Goal: Transaction & Acquisition: Purchase product/service

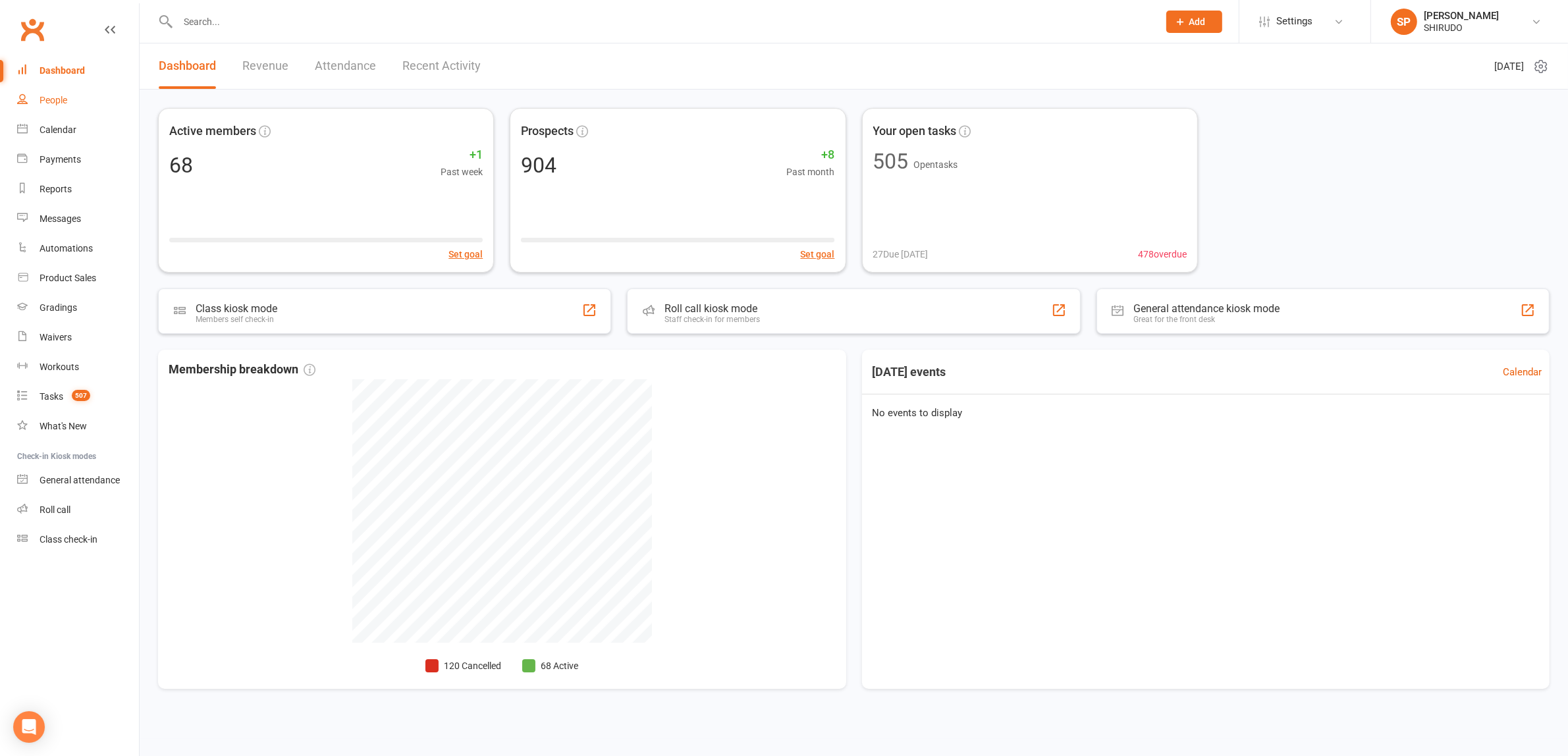
click at [51, 101] on div "People" at bounding box center [53, 99] width 28 height 11
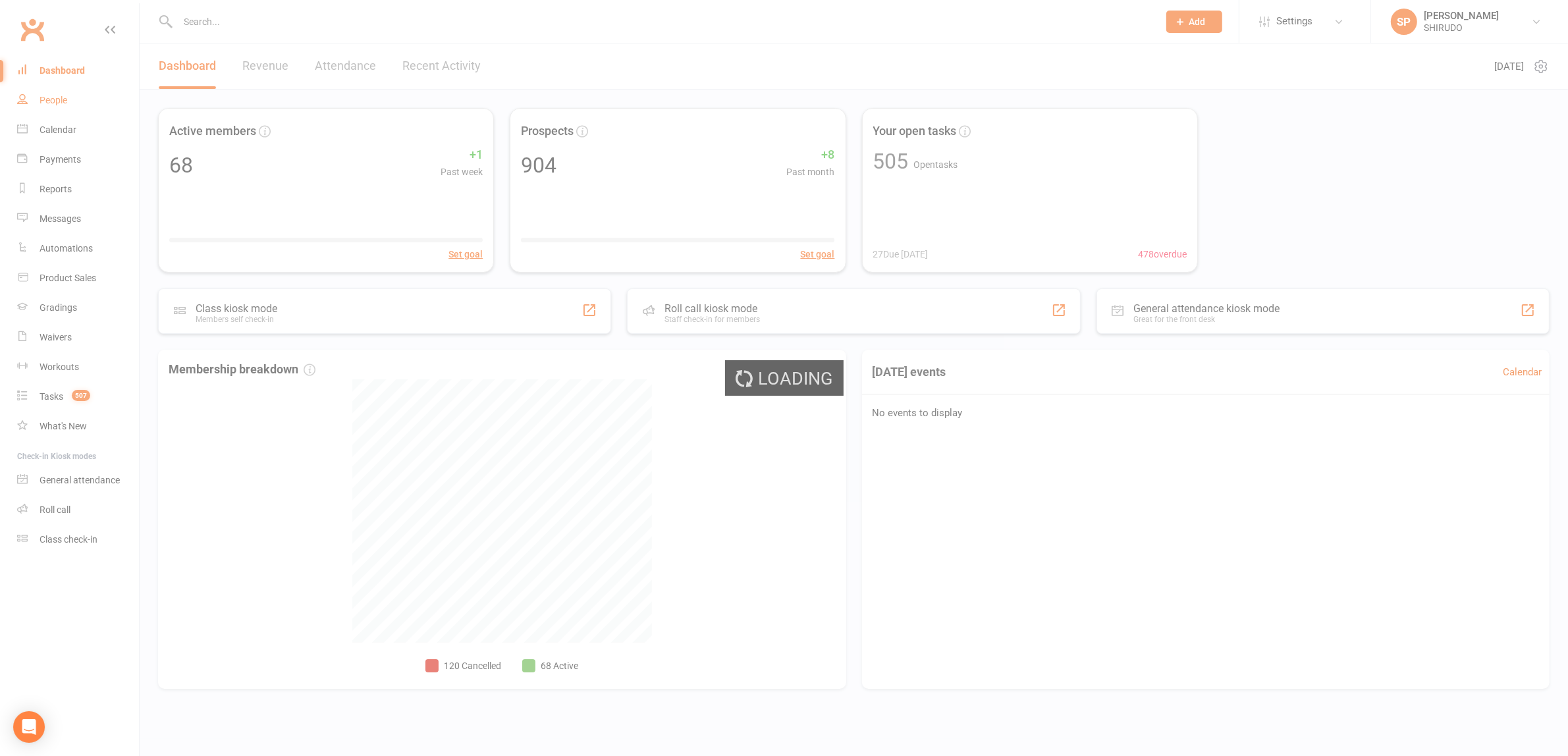
select select "100"
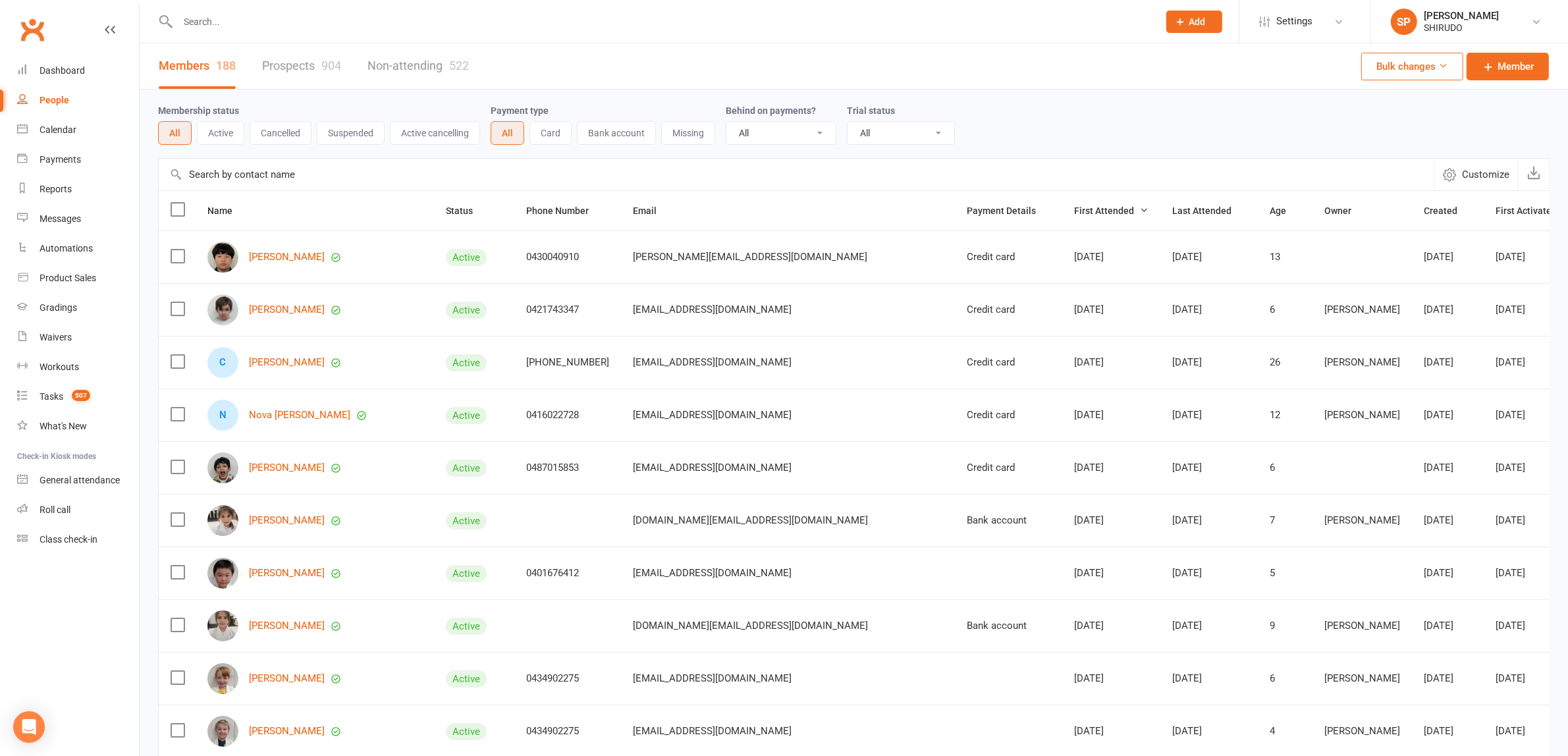
click at [224, 130] on button "Active" at bounding box center [220, 133] width 47 height 24
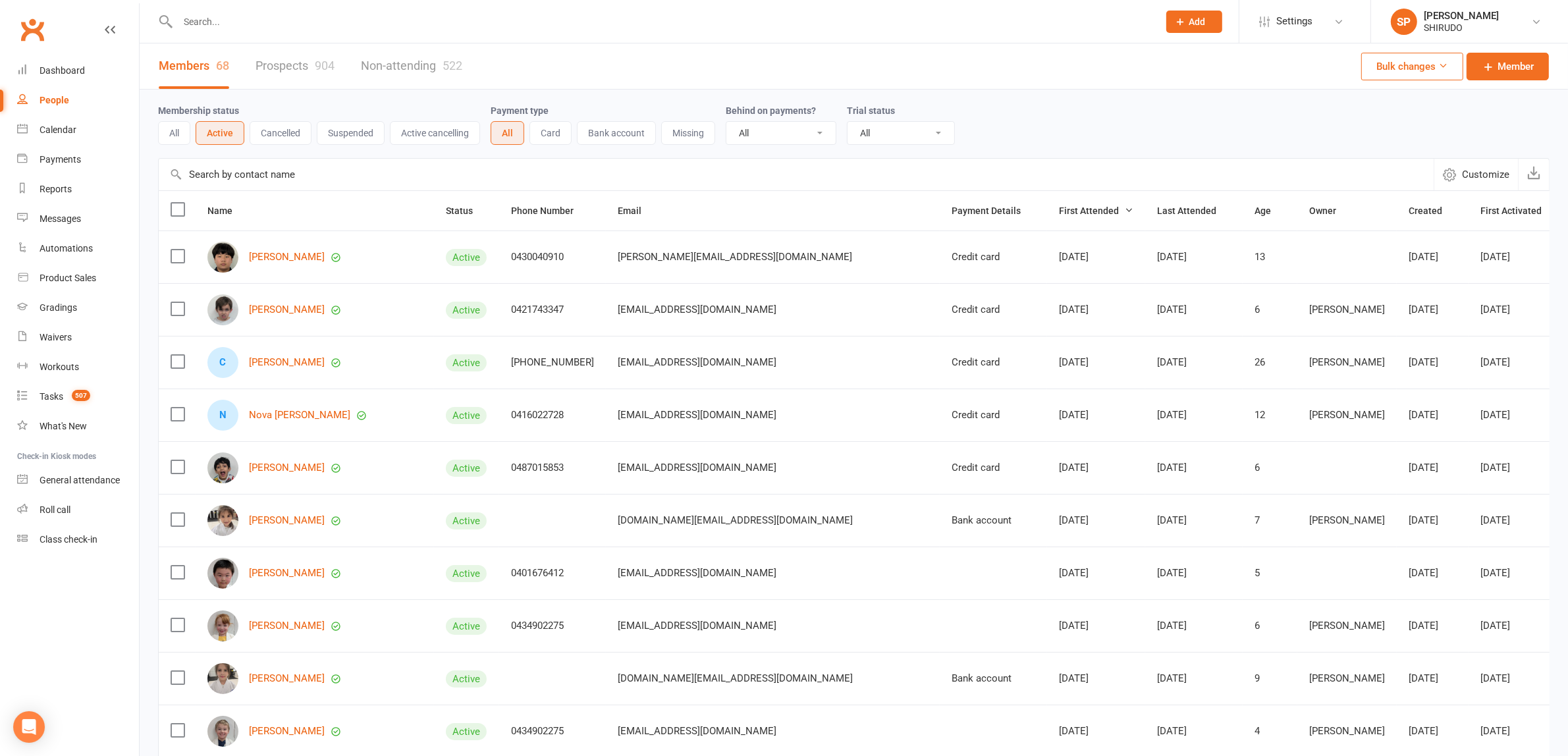
click at [212, 171] on input "text" at bounding box center [796, 174] width 1275 height 32
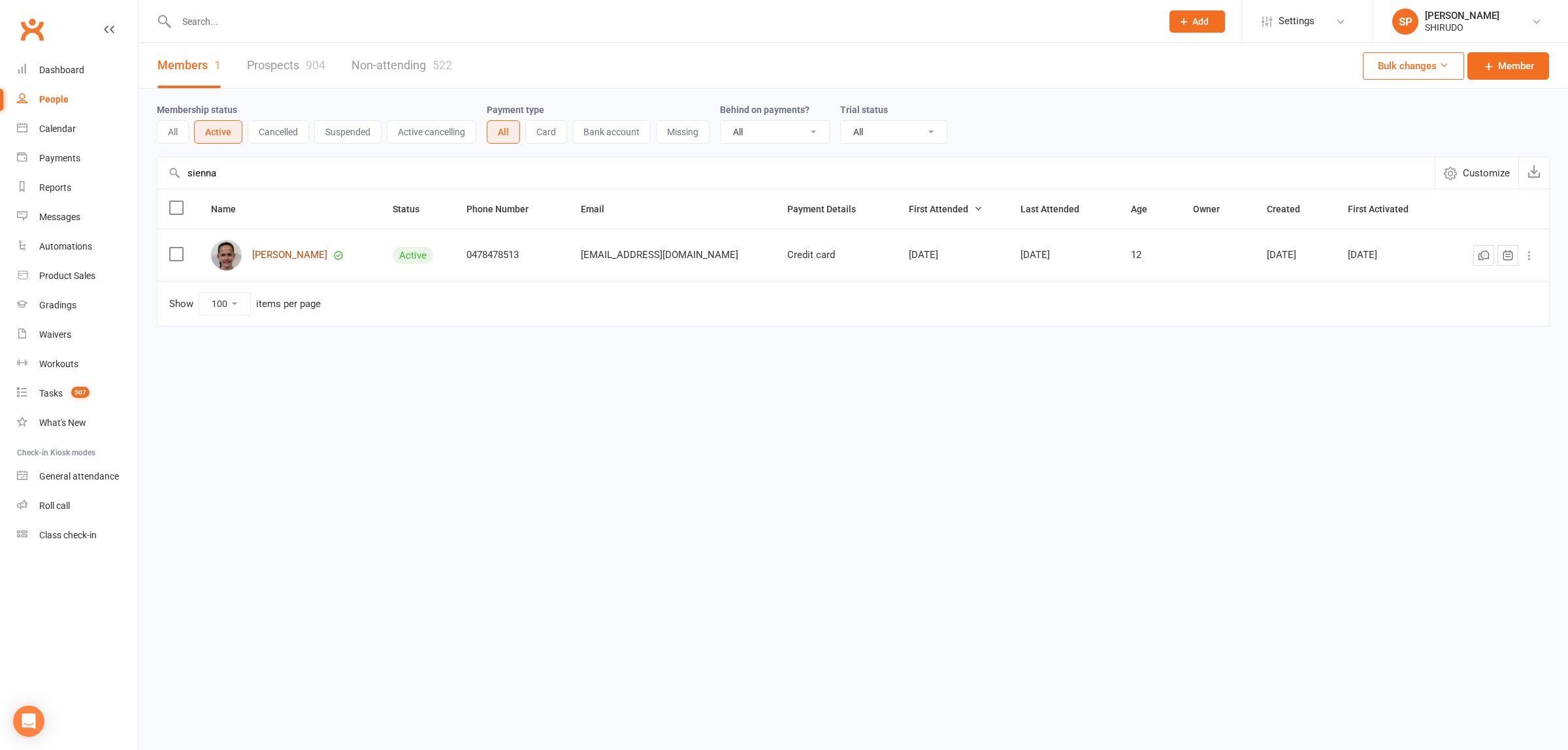
type input "sienna"
click at [272, 256] on link "[PERSON_NAME]" at bounding box center [289, 255] width 75 height 11
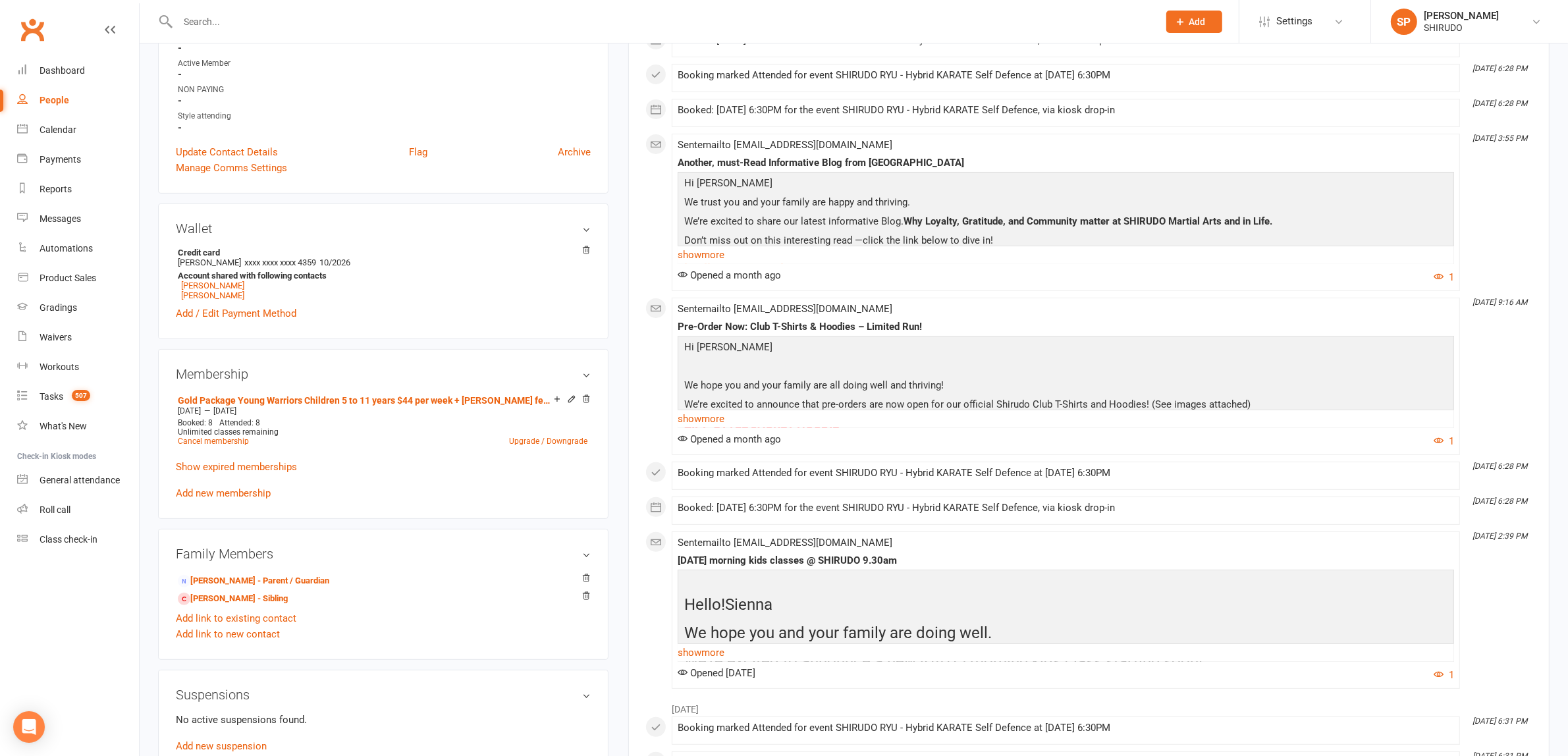
scroll to position [823, 0]
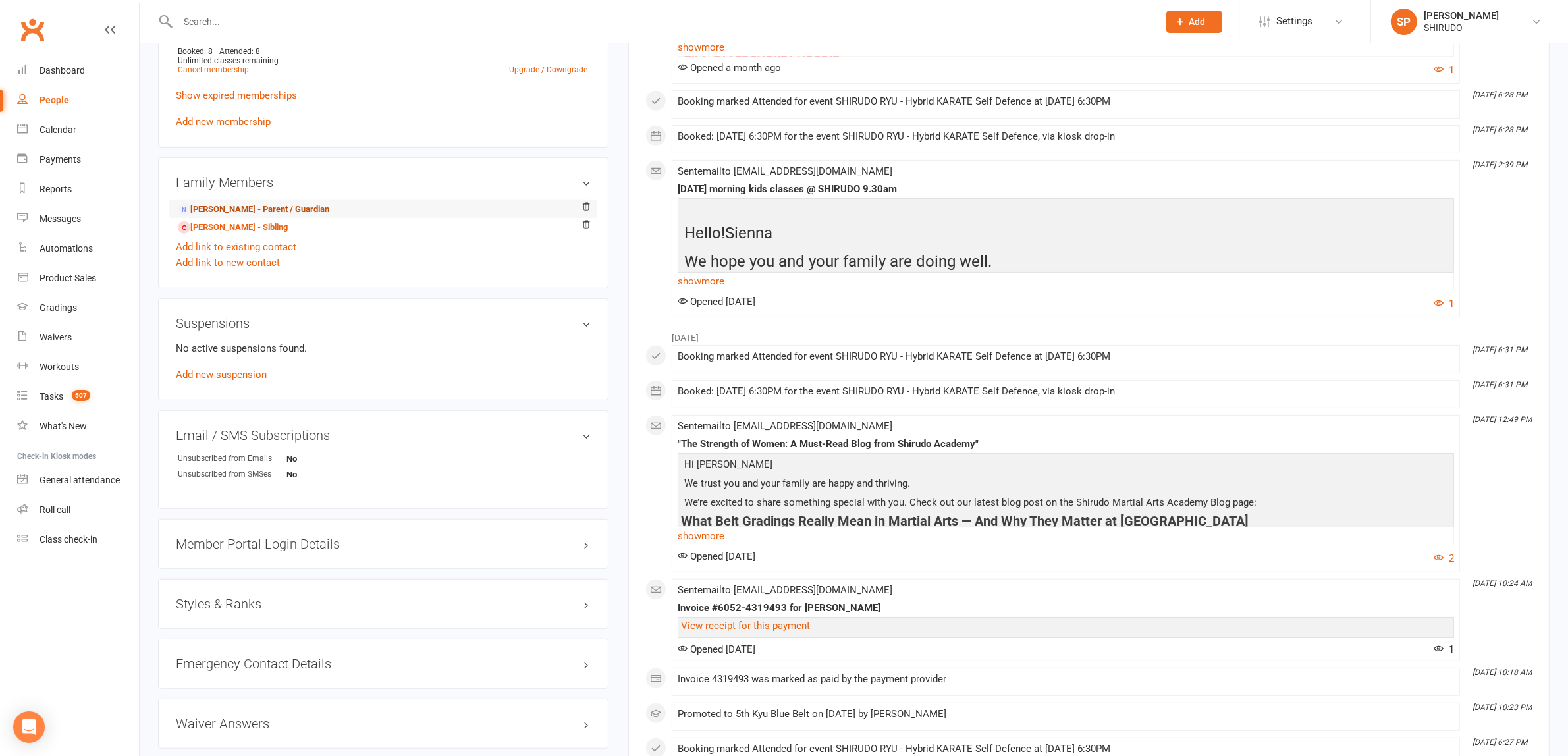
click at [274, 209] on link "[PERSON_NAME] - Parent / Guardian" at bounding box center [253, 210] width 152 height 14
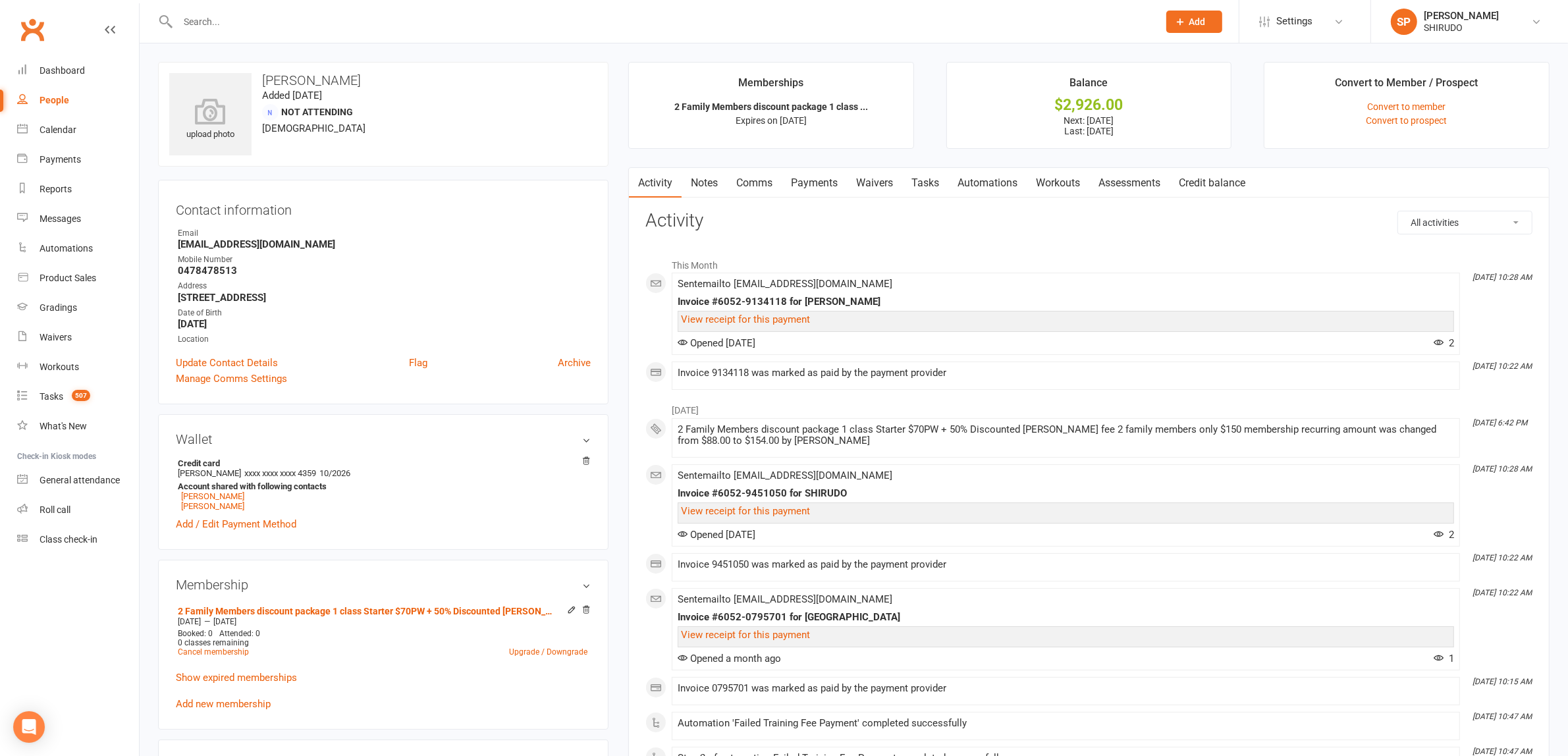
click at [811, 178] on link "Payments" at bounding box center [814, 183] width 65 height 30
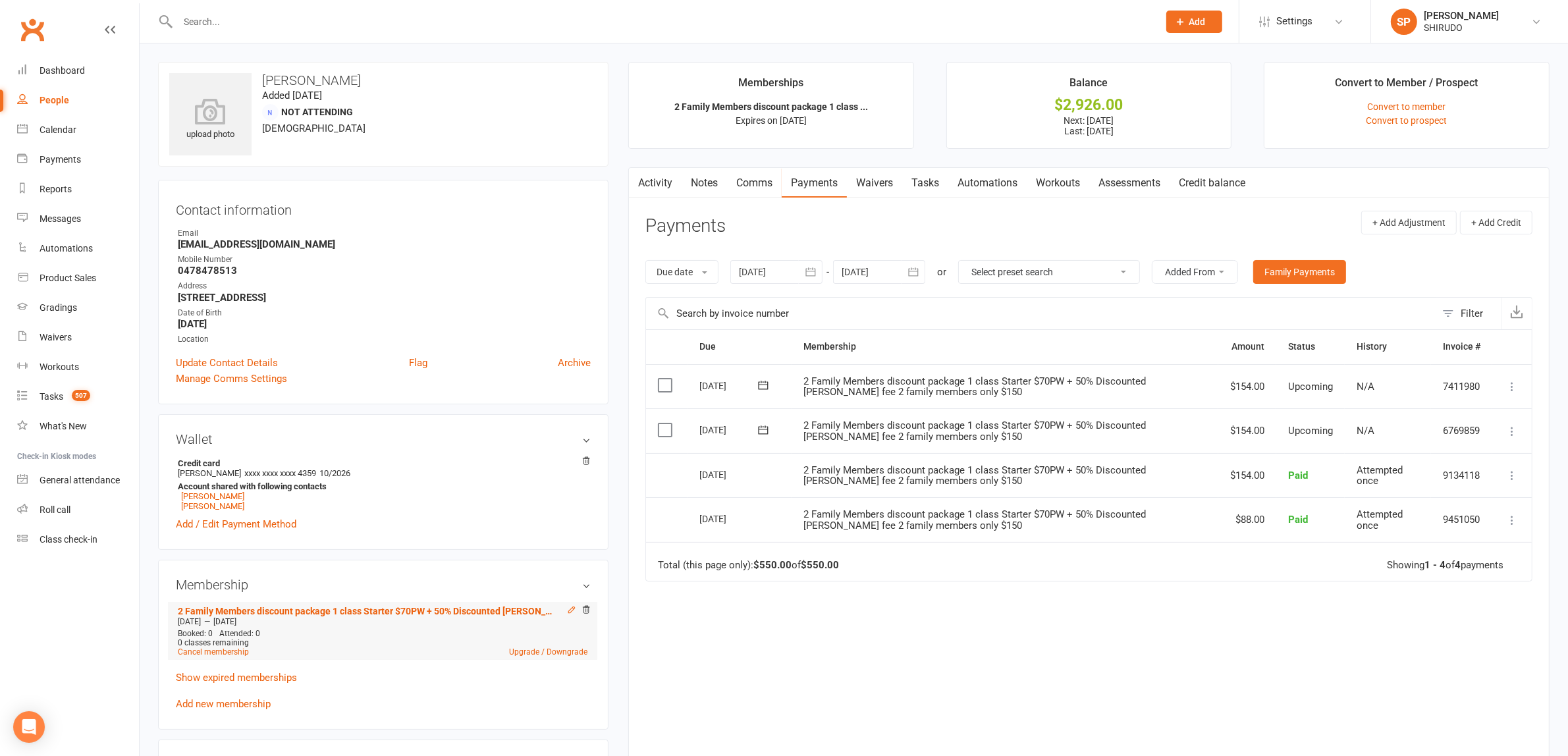
click at [570, 612] on icon at bounding box center [572, 609] width 6 height 6
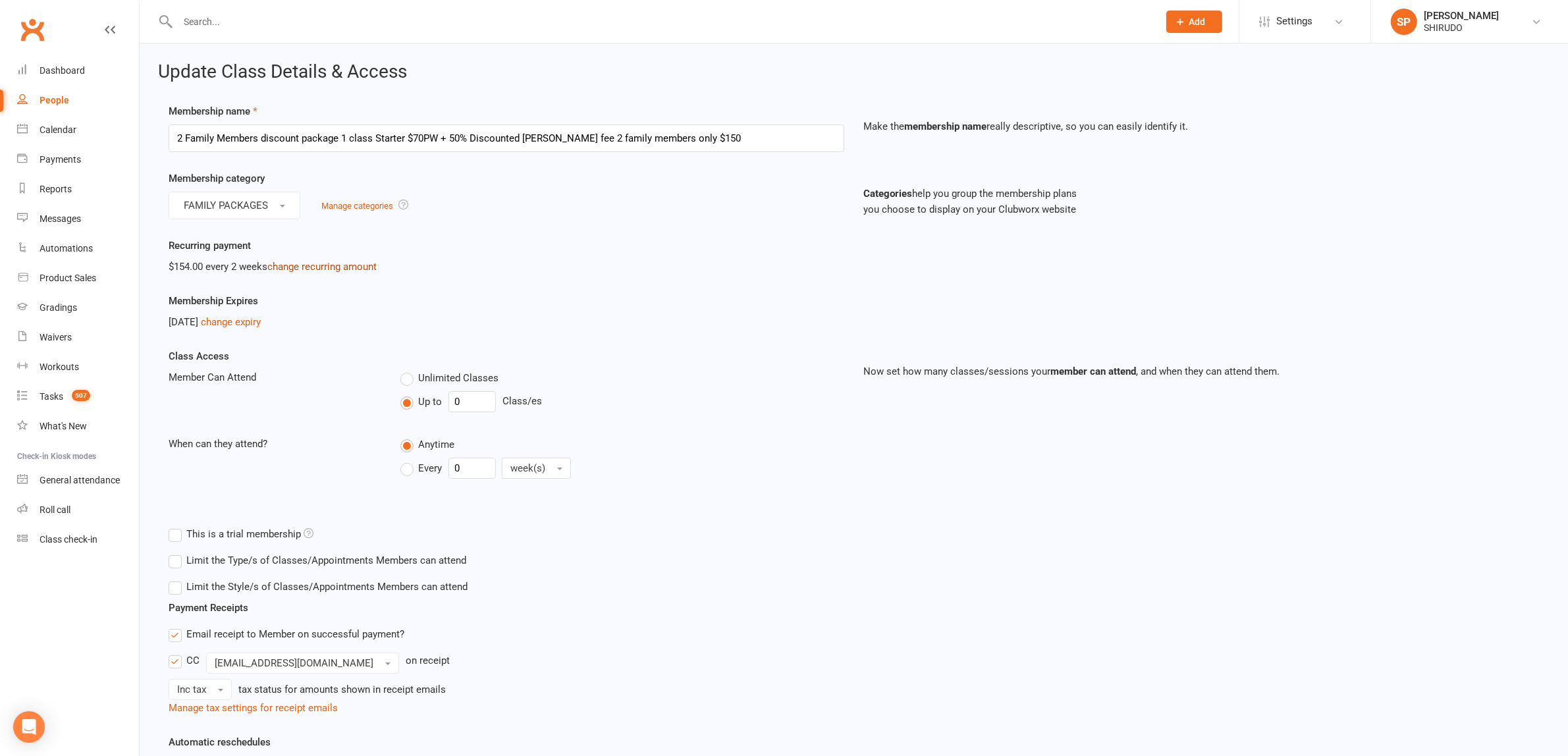
click at [333, 264] on link "change recurring amount" at bounding box center [322, 267] width 109 height 12
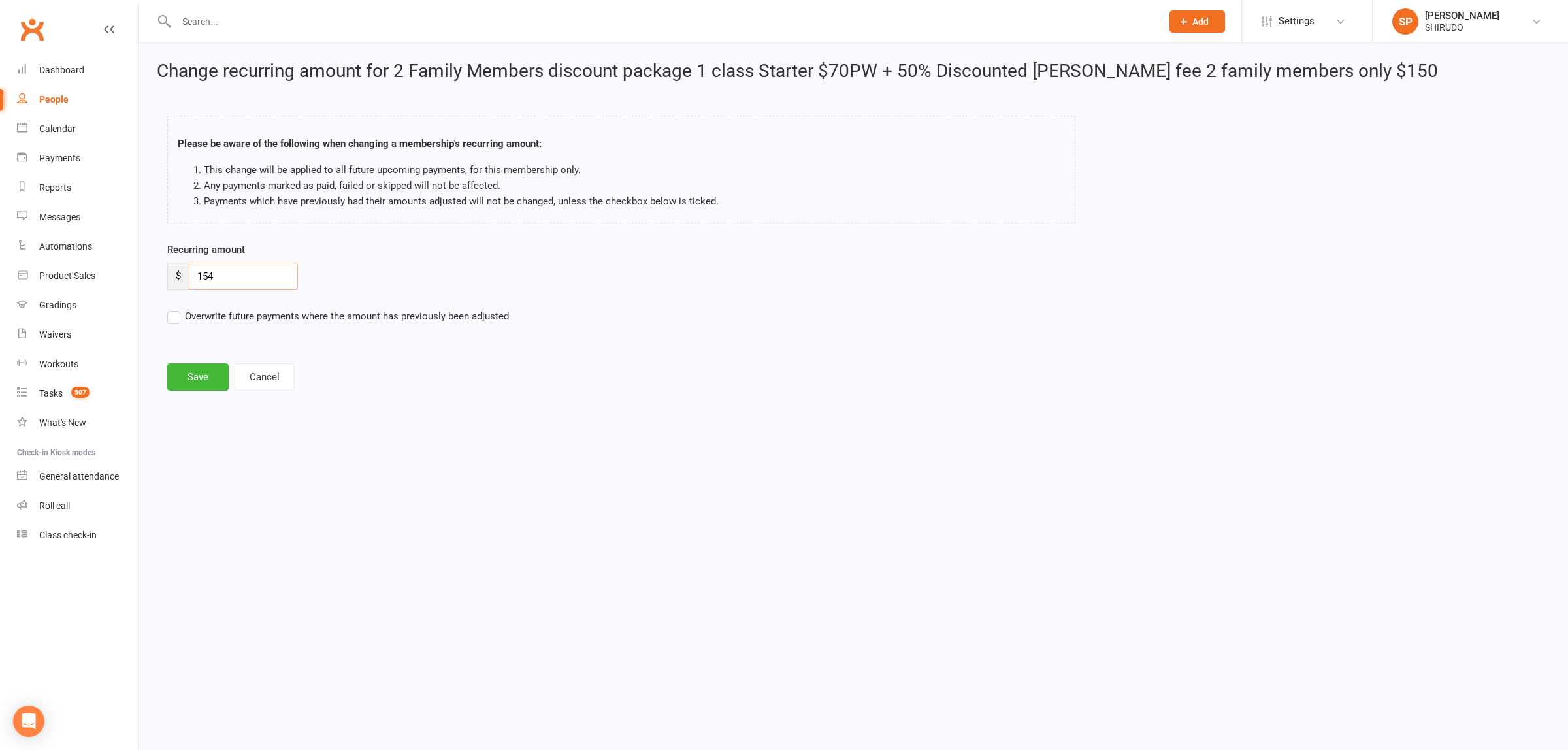
drag, startPoint x: 241, startPoint y: 276, endPoint x: 174, endPoint y: 267, distance: 67.6
click at [174, 267] on div "$ 154" at bounding box center [232, 276] width 131 height 27
type input "140"
click at [433, 430] on html "Prospect Member Non-attending contact Class / event Appointment Grading event T…" at bounding box center [784, 215] width 1568 height 430
click at [206, 378] on button "Save" at bounding box center [198, 376] width 62 height 27
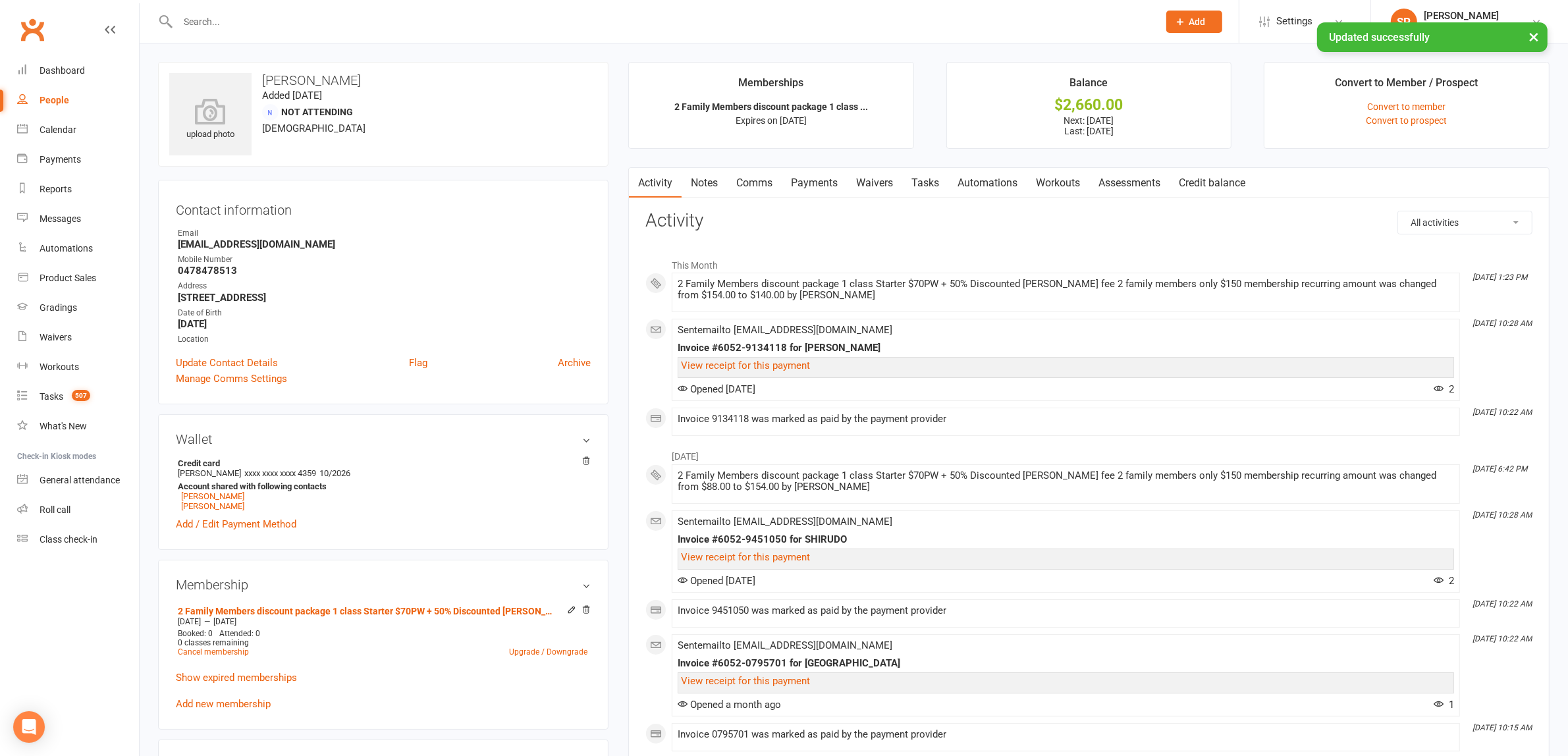
click at [806, 180] on link "Payments" at bounding box center [814, 183] width 65 height 30
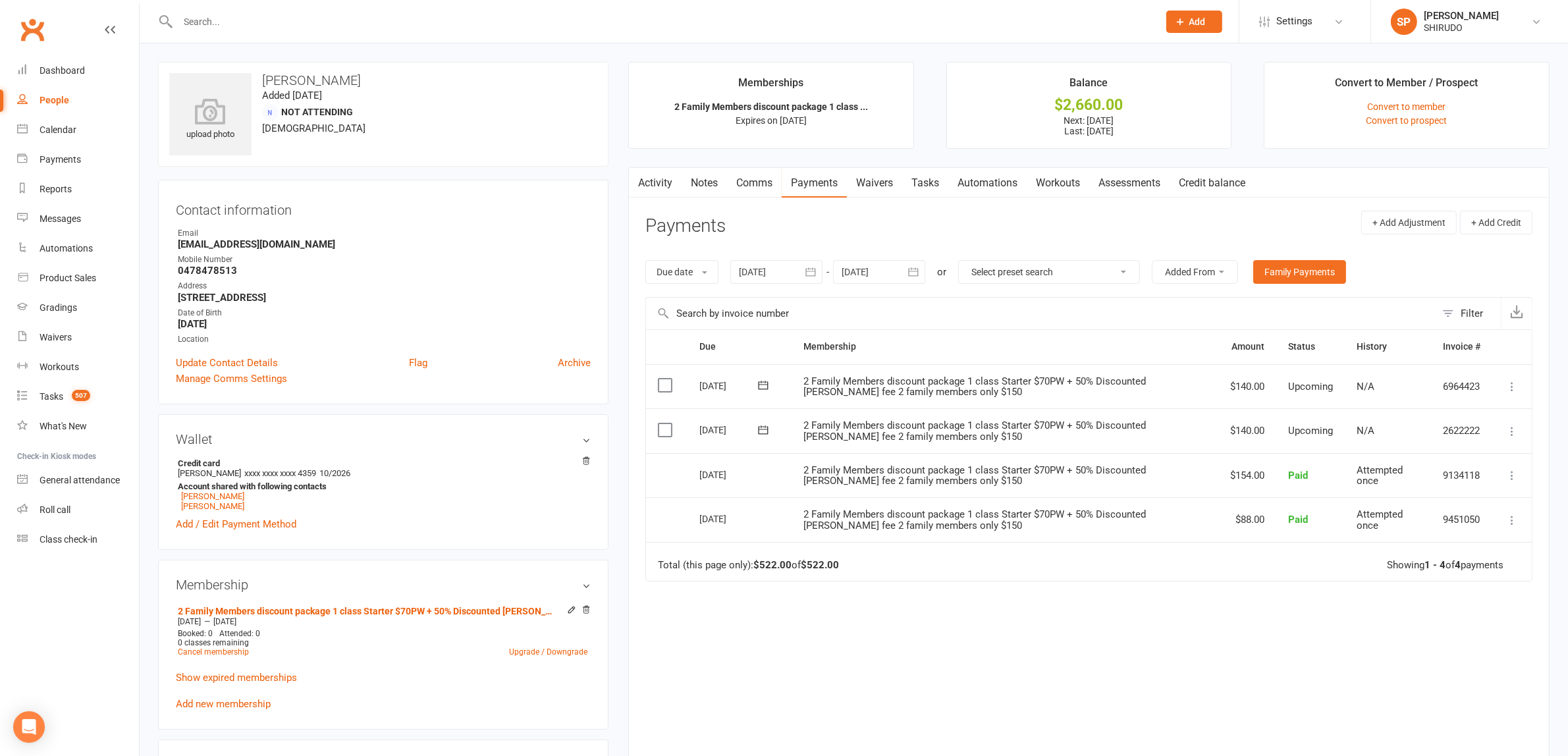
click at [1009, 636] on div "Due Contact Membership Amount Status History Invoice # Select this [DATE] [PERS…" at bounding box center [1088, 540] width 887 height 422
click at [59, 99] on div "People" at bounding box center [54, 99] width 30 height 11
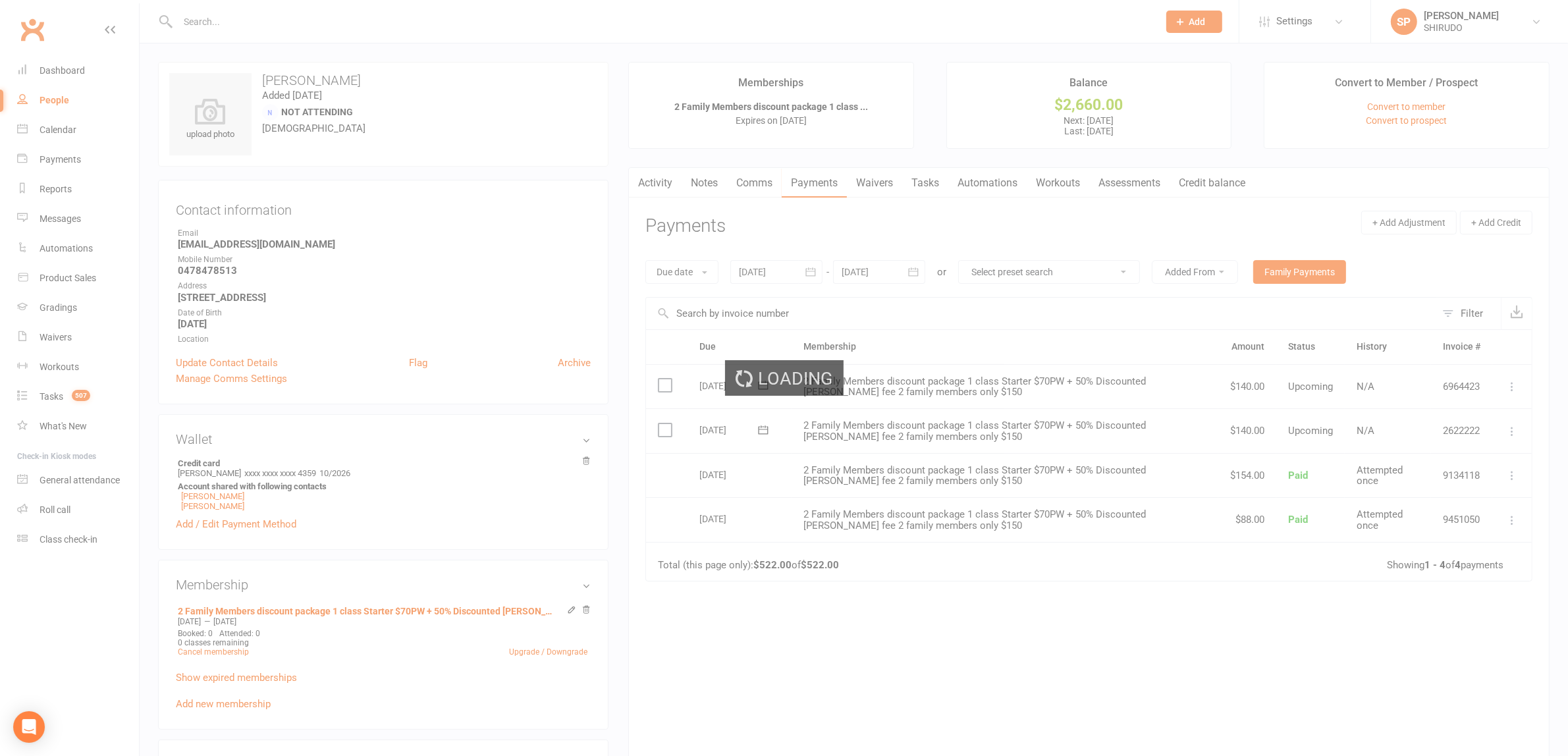
select select "100"
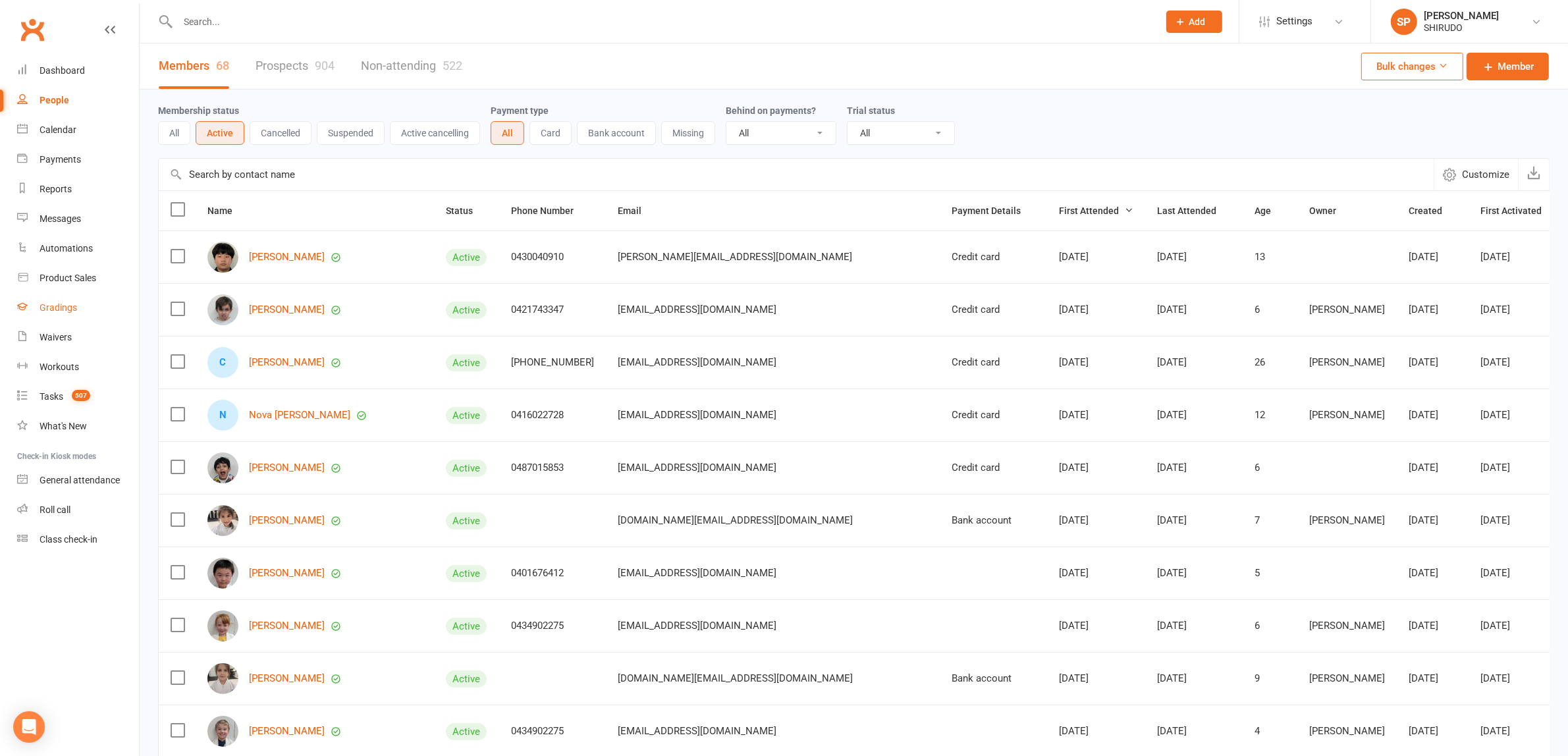
scroll to position [411, 0]
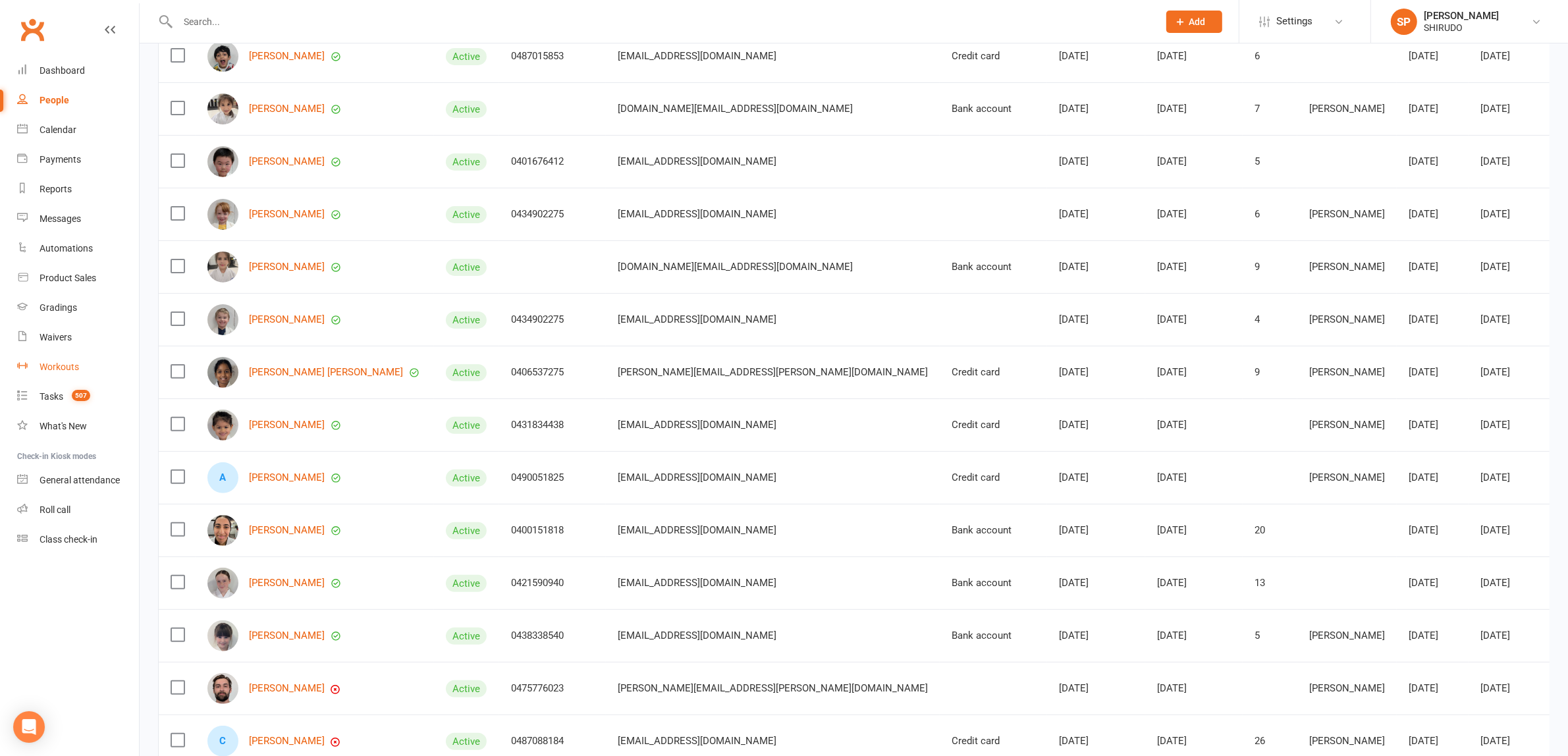
click at [58, 366] on div "Workouts" at bounding box center [59, 366] width 39 height 11
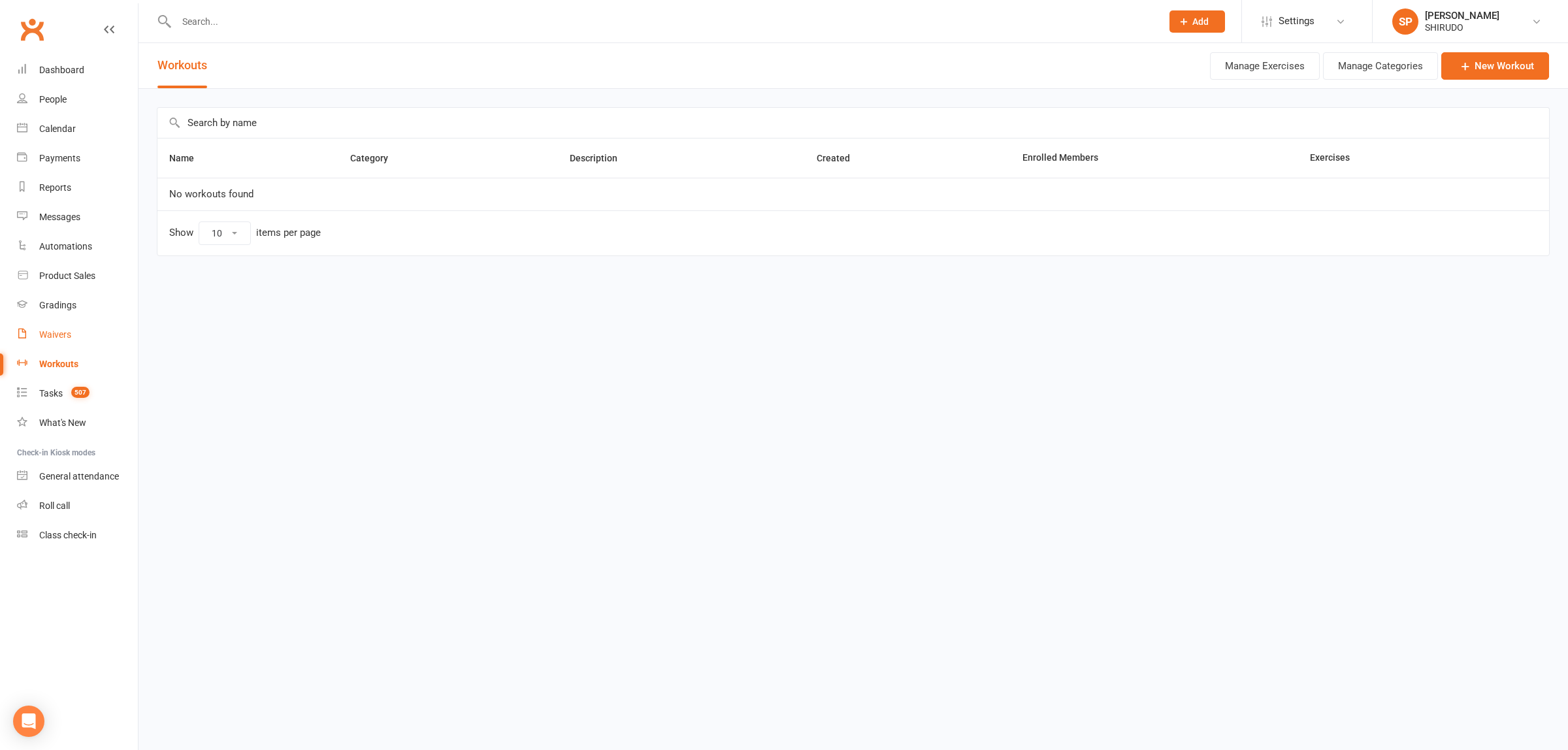
click at [62, 337] on div "Waivers" at bounding box center [55, 334] width 32 height 10
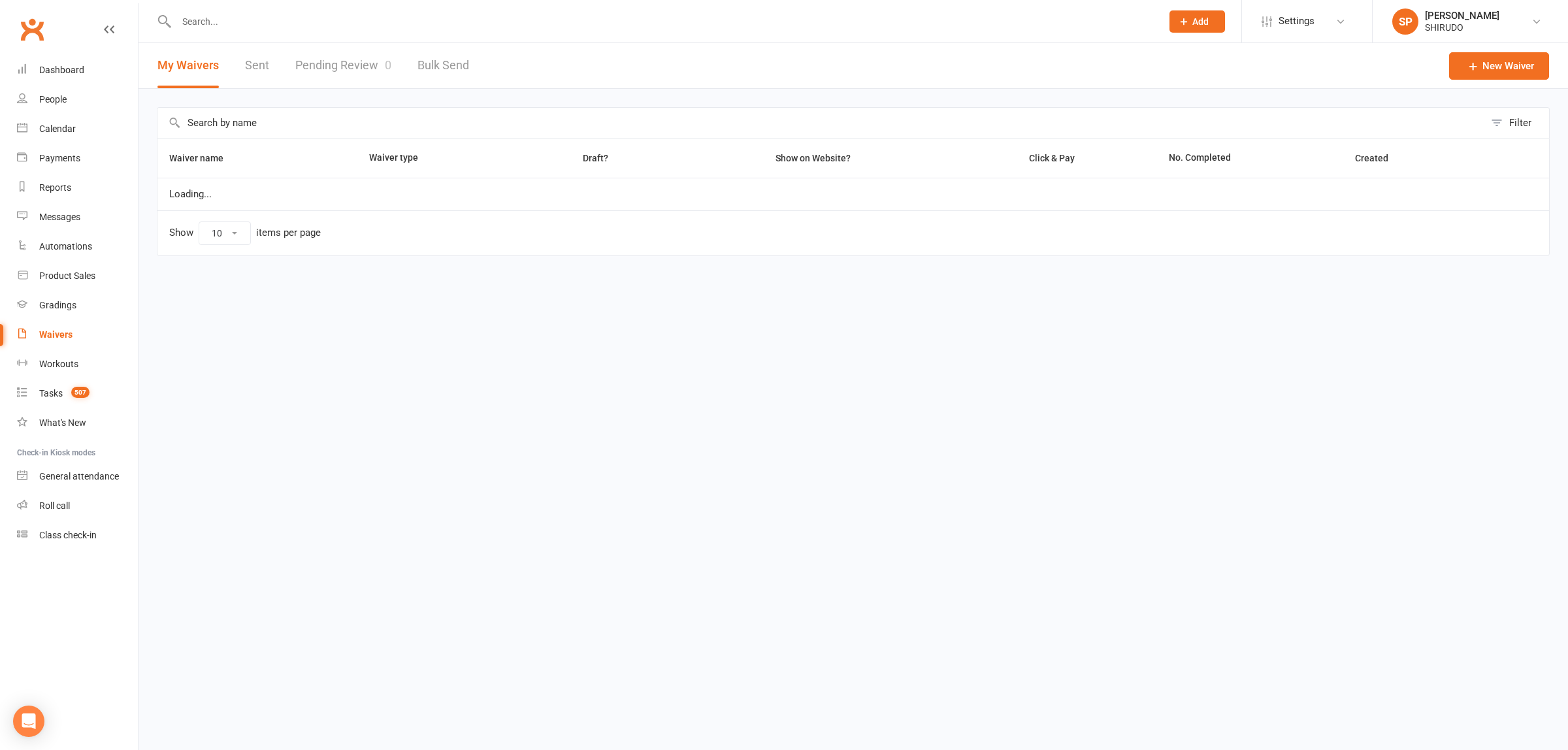
select select "50"
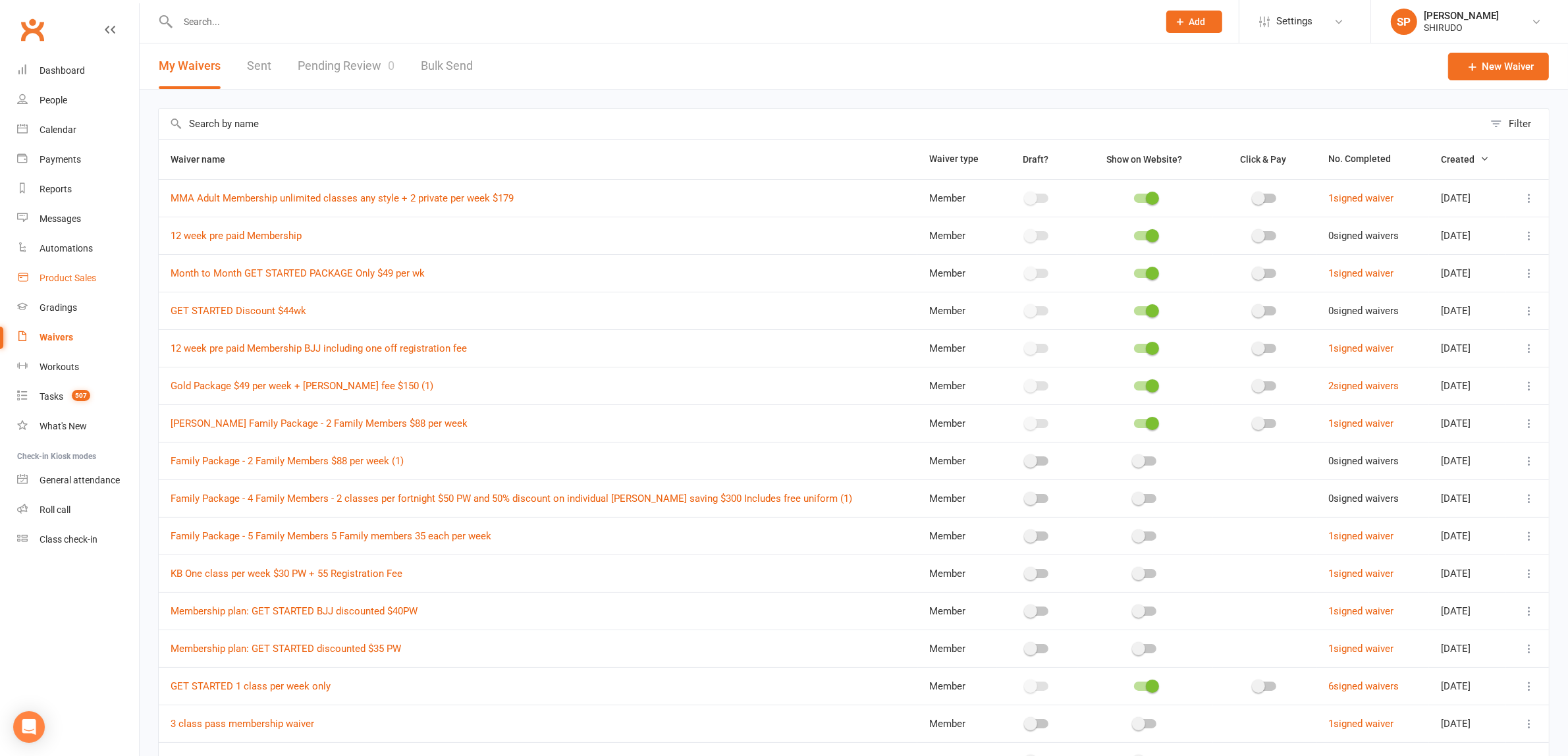
click at [74, 281] on div "Product Sales" at bounding box center [68, 277] width 56 height 11
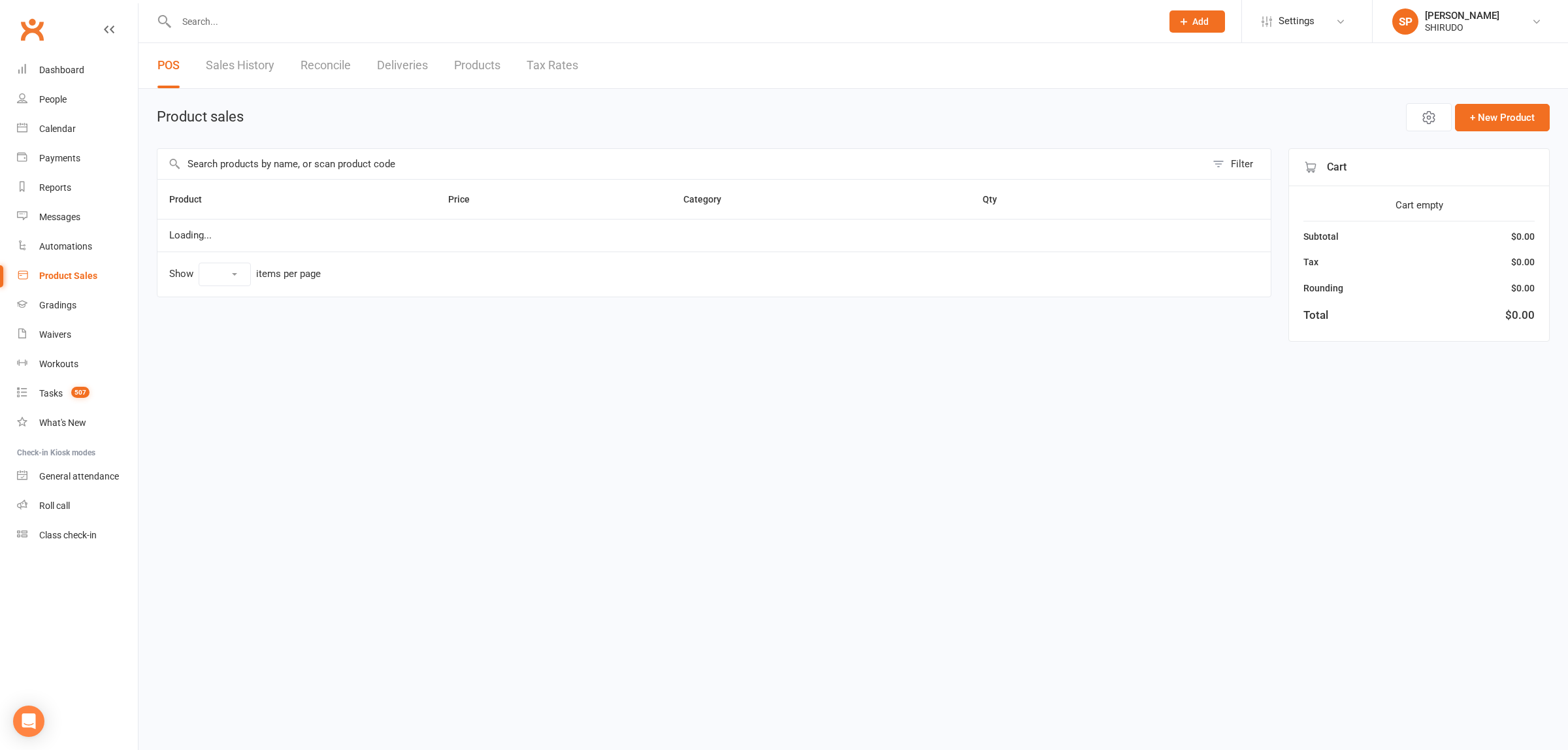
select select "50"
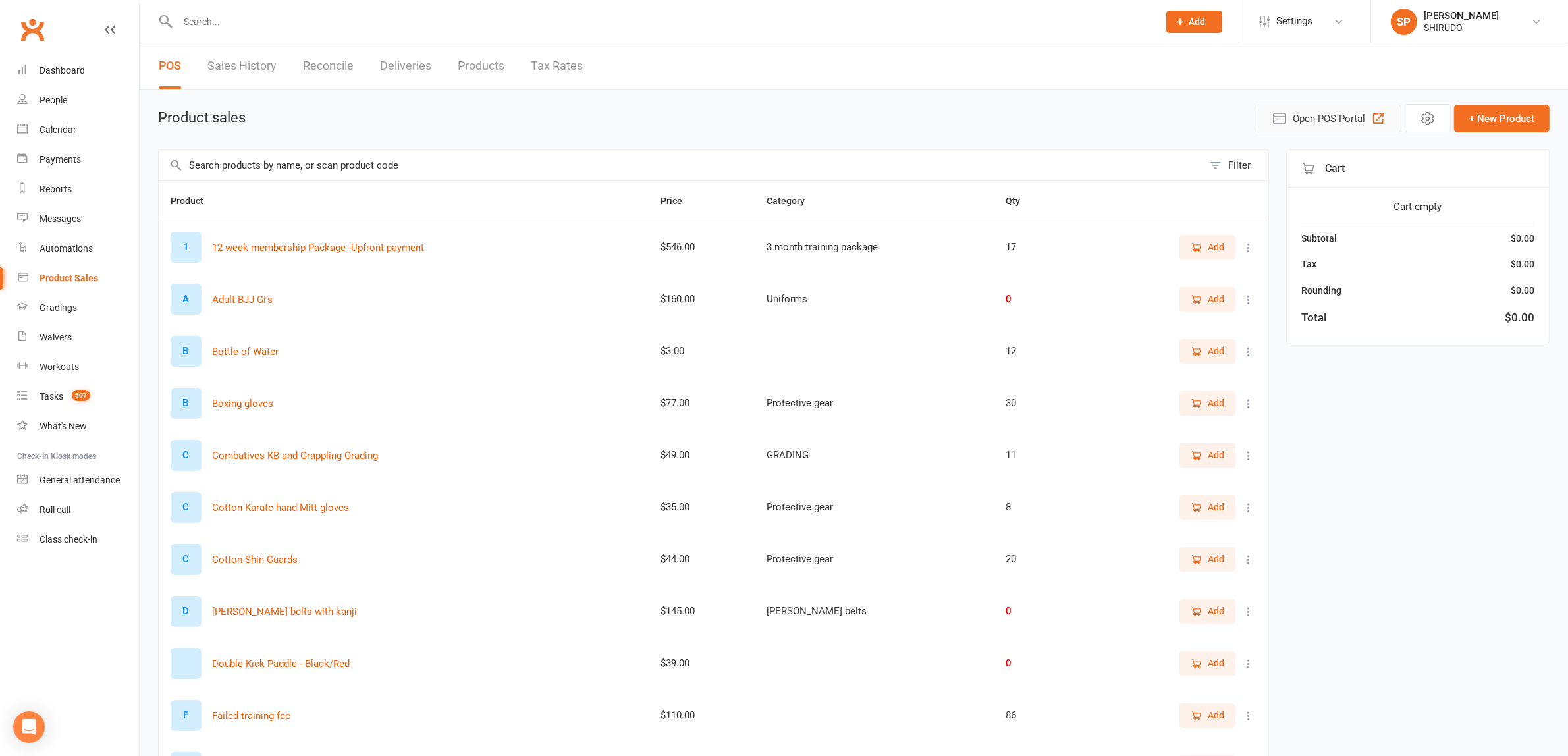
click at [1327, 120] on span "Open POS Portal" at bounding box center [1328, 118] width 73 height 16
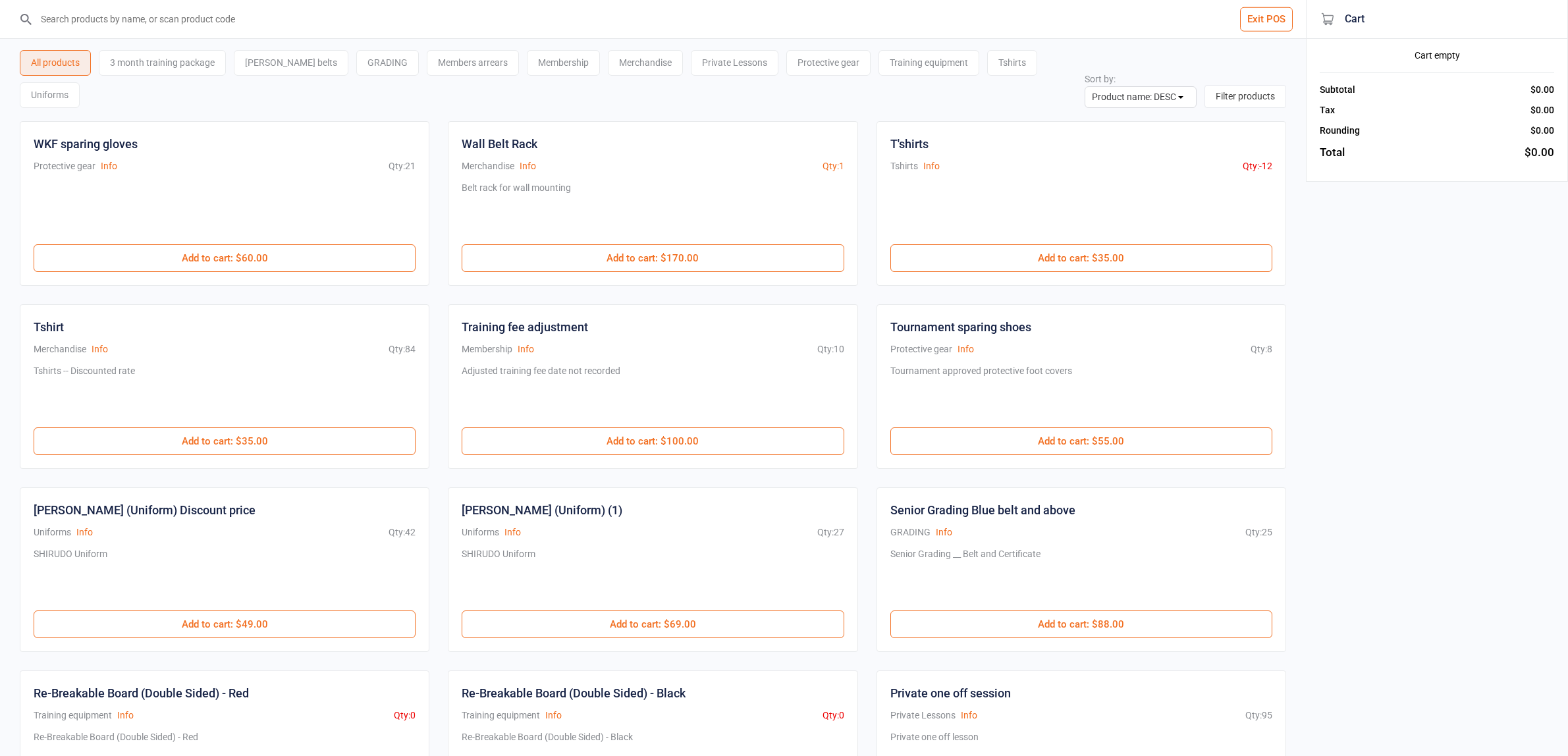
select select "name-desc"
click at [708, 74] on div "Private Lessons" at bounding box center [734, 63] width 87 height 25
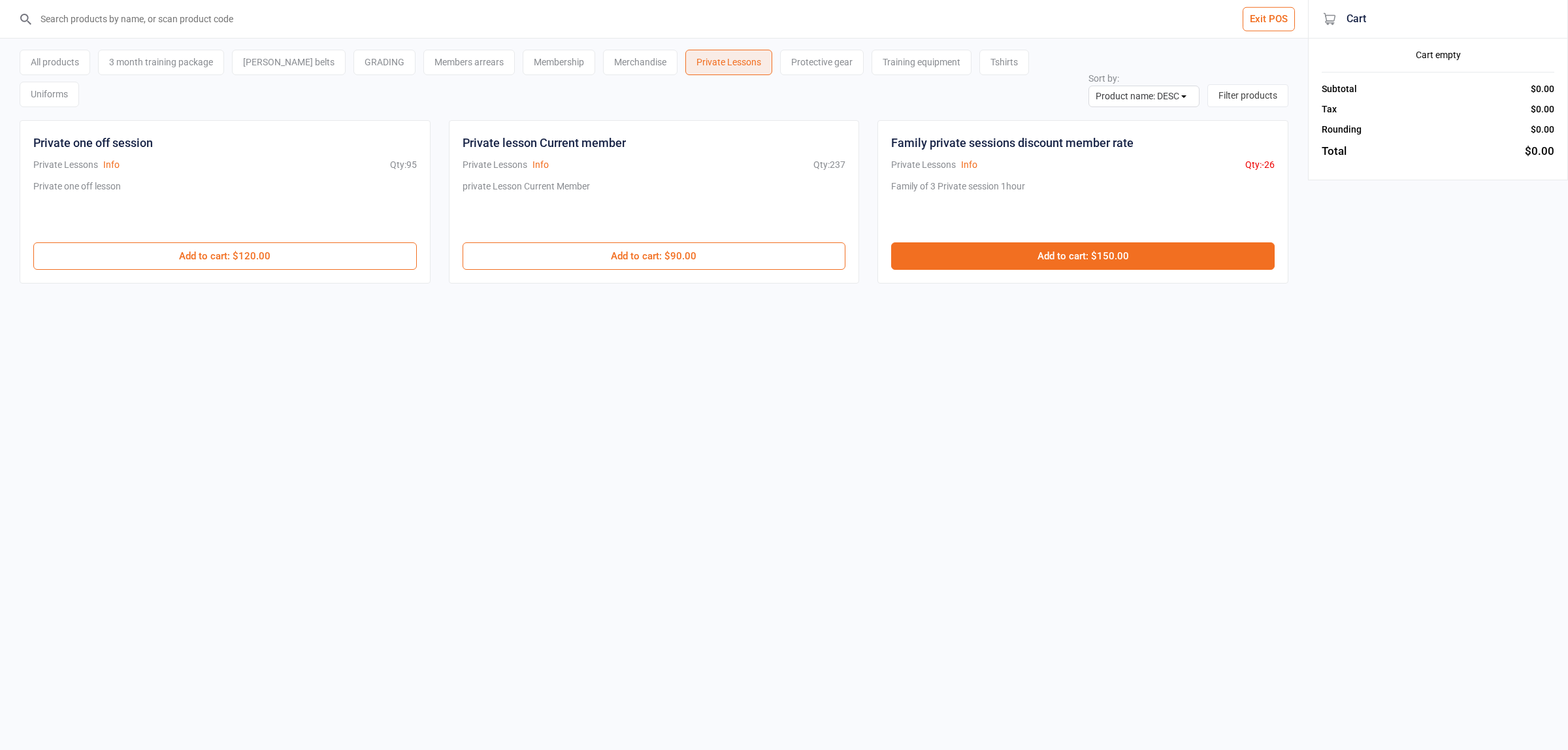
click at [1054, 242] on button "Add to cart : $150.00" at bounding box center [1083, 255] width 384 height 27
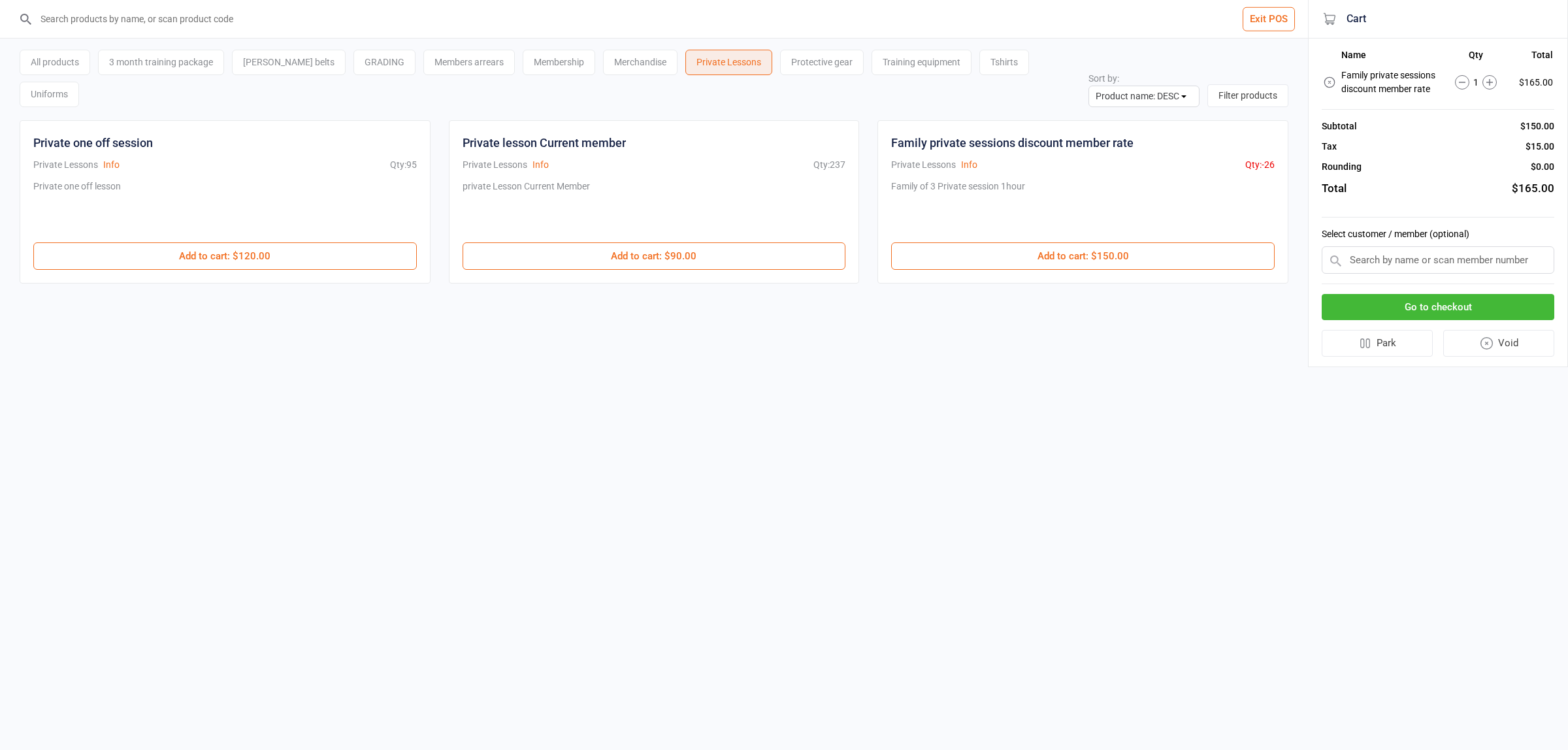
click at [1376, 260] on input "text" at bounding box center [1438, 260] width 232 height 27
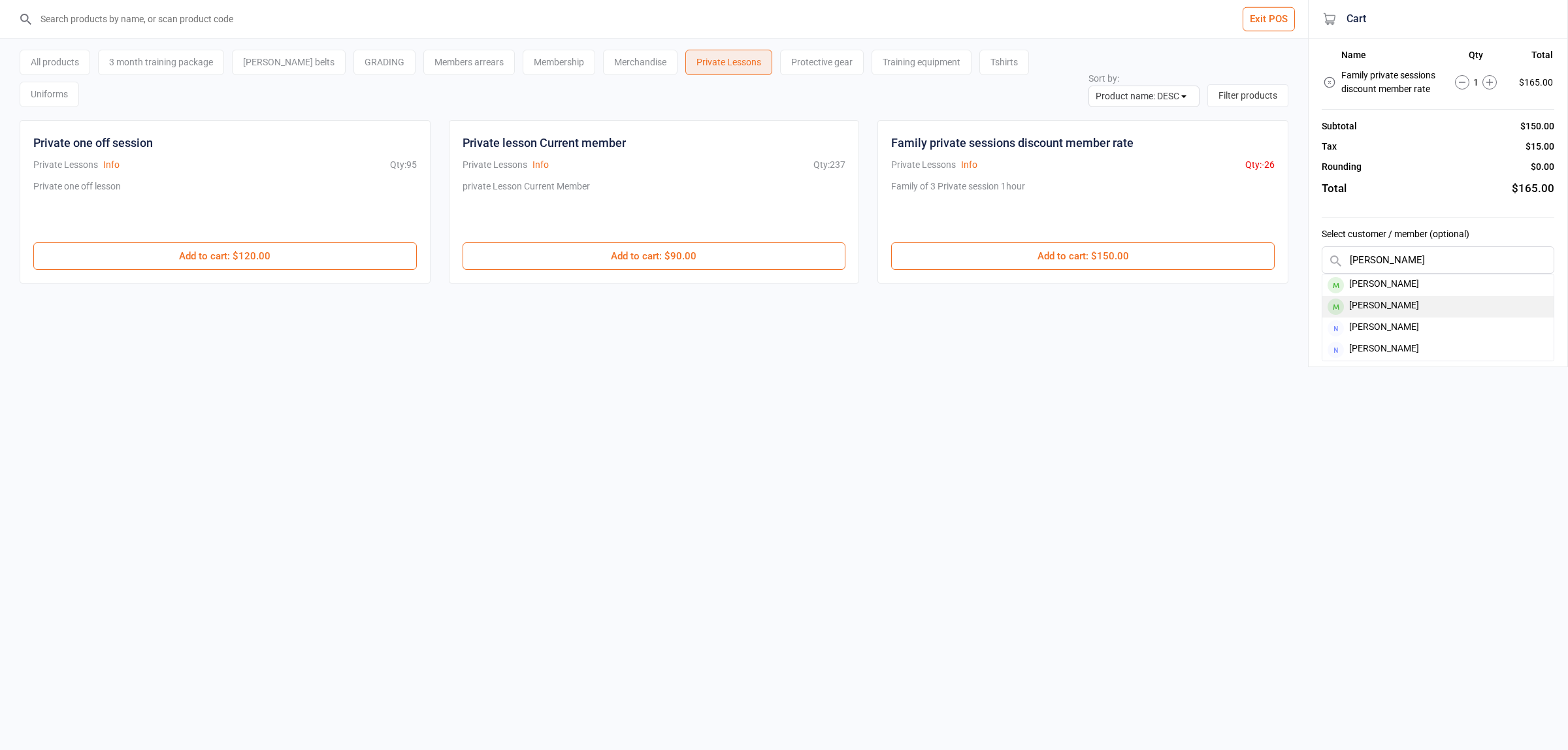
type input "Goran"
click at [1404, 306] on div "[PERSON_NAME]" at bounding box center [1438, 306] width 231 height 22
click at [1429, 304] on button "Go to checkout" at bounding box center [1438, 303] width 232 height 27
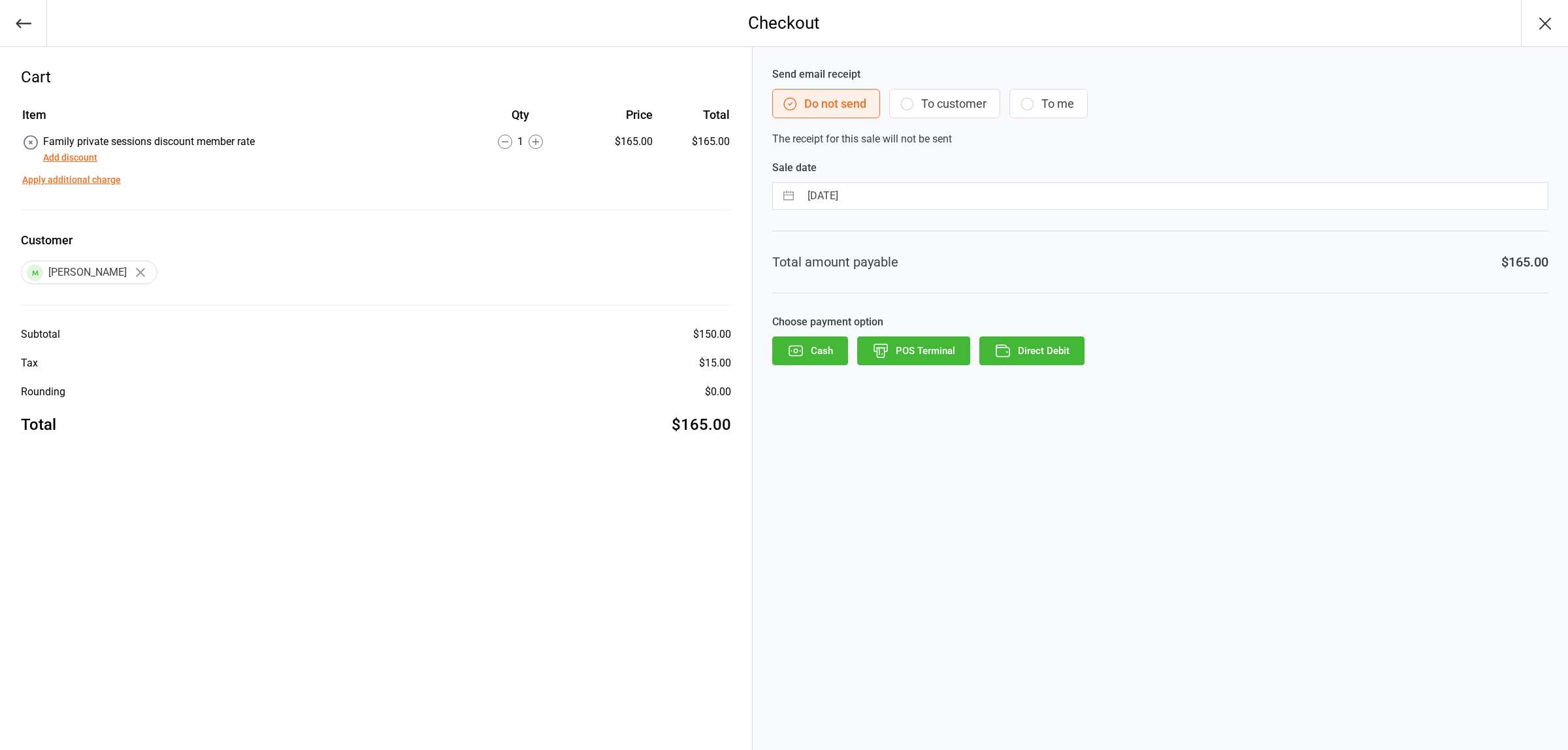
click at [1042, 351] on button "Direct Debit" at bounding box center [1032, 351] width 105 height 29
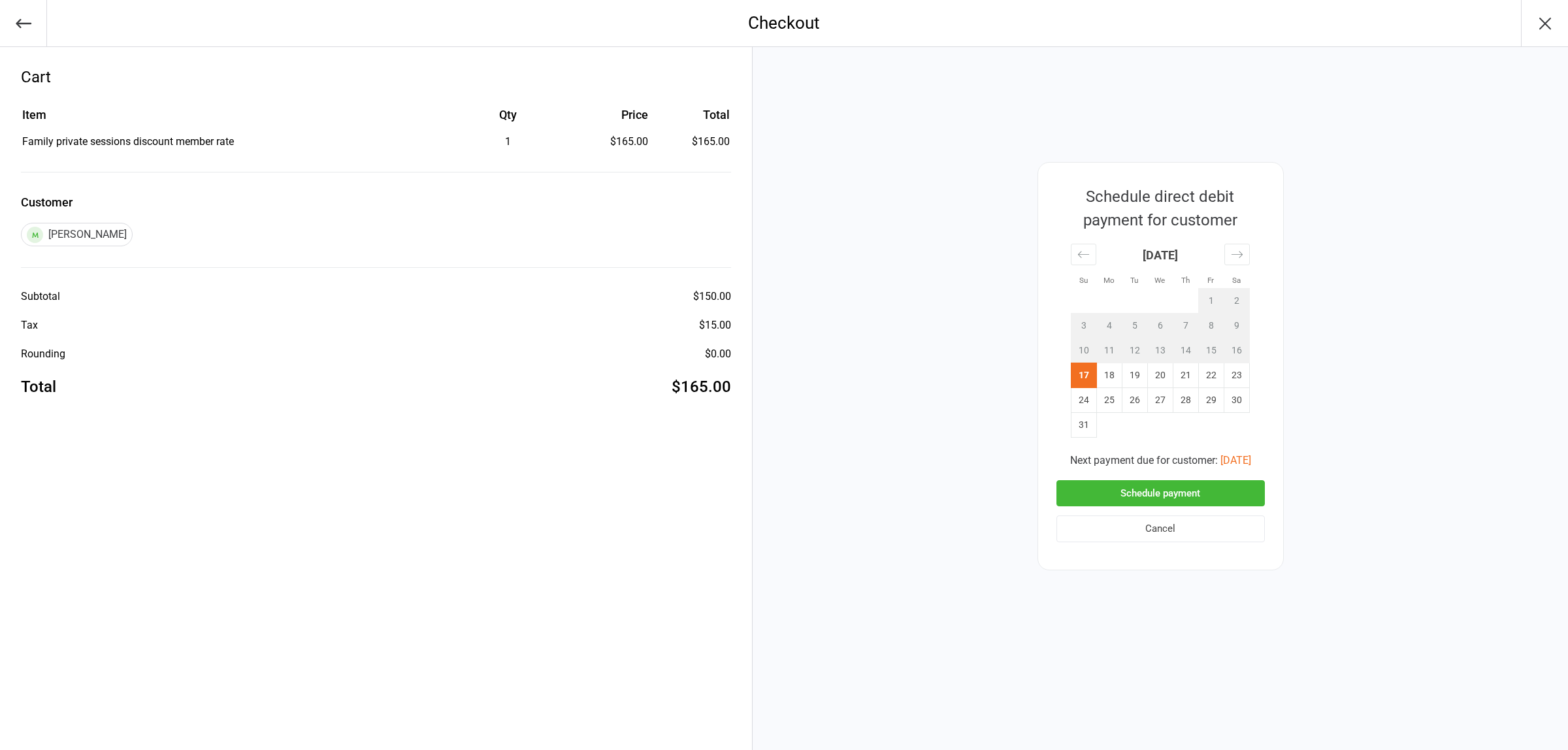
click at [1156, 491] on button "Schedule payment" at bounding box center [1161, 493] width 209 height 27
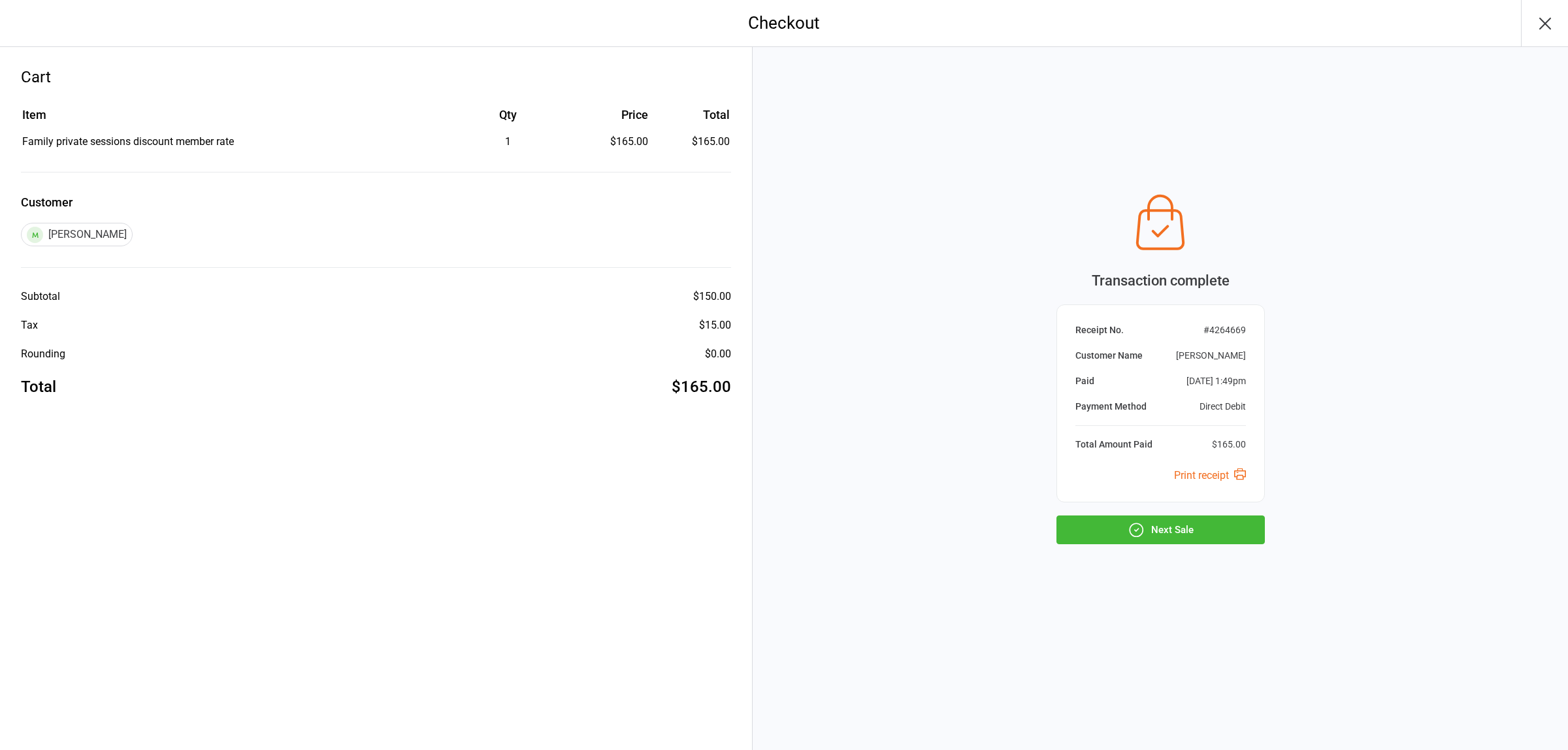
click at [1170, 532] on button "Next Sale" at bounding box center [1161, 530] width 209 height 29
select select "name-desc"
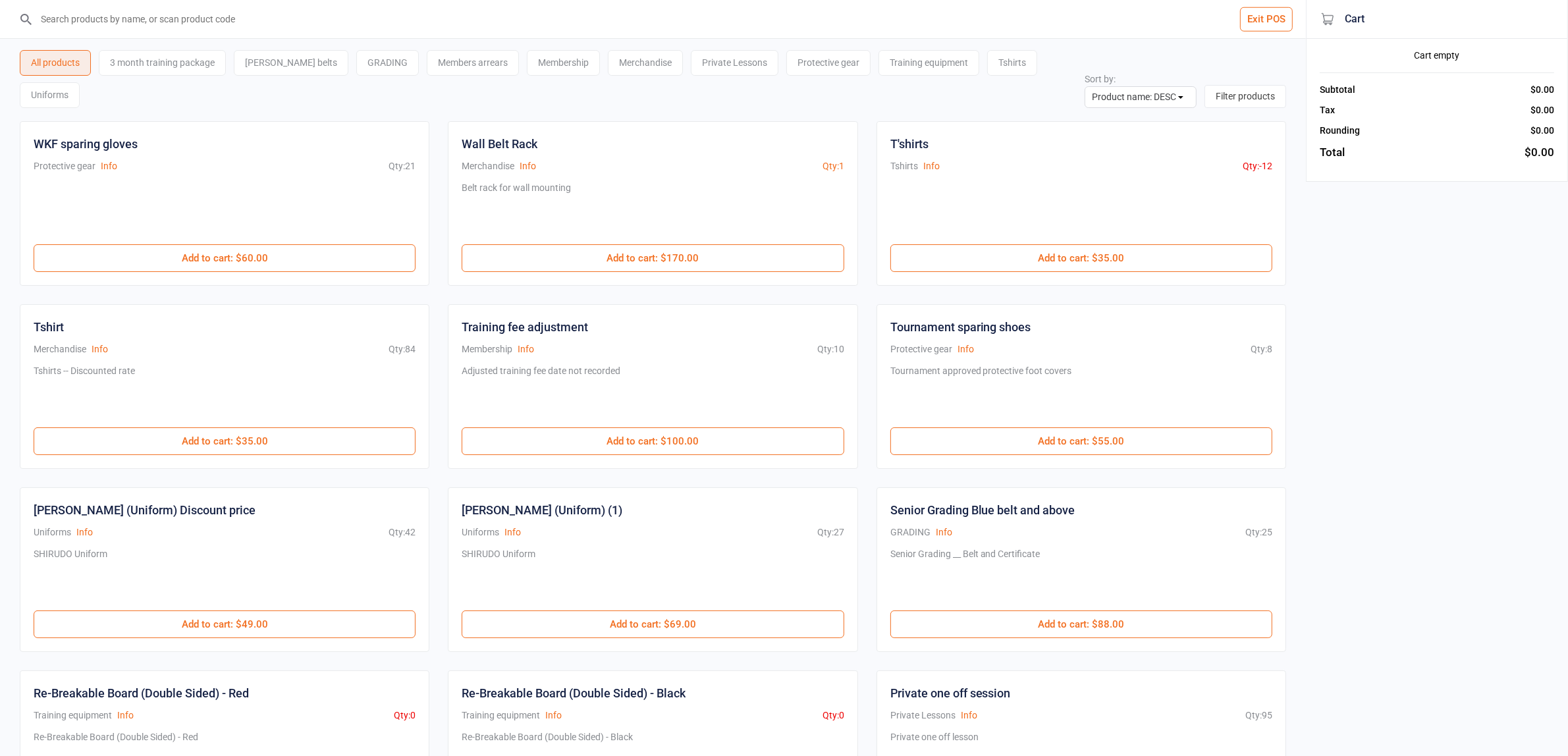
click at [1269, 22] on button "Exit POS" at bounding box center [1266, 19] width 53 height 25
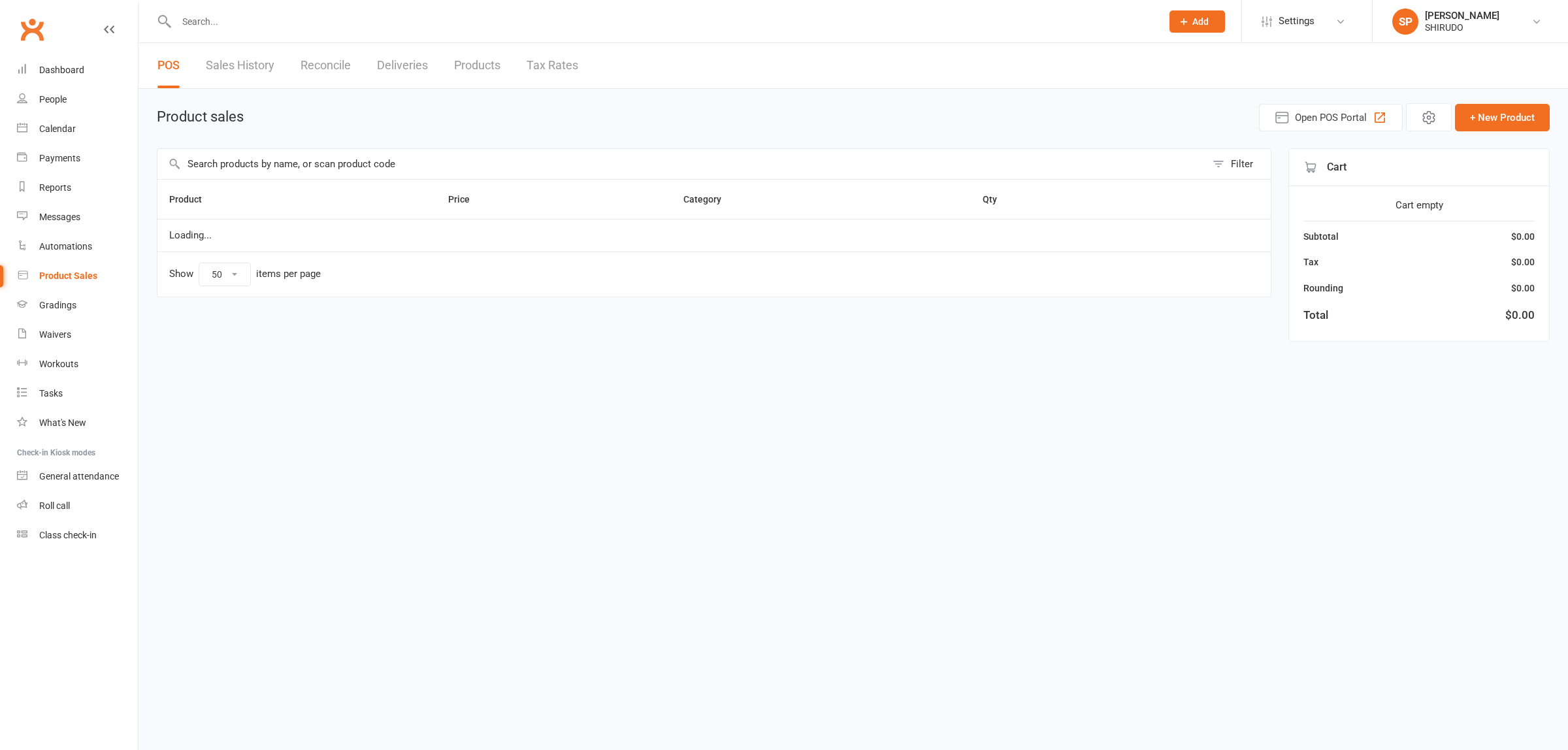
select select "50"
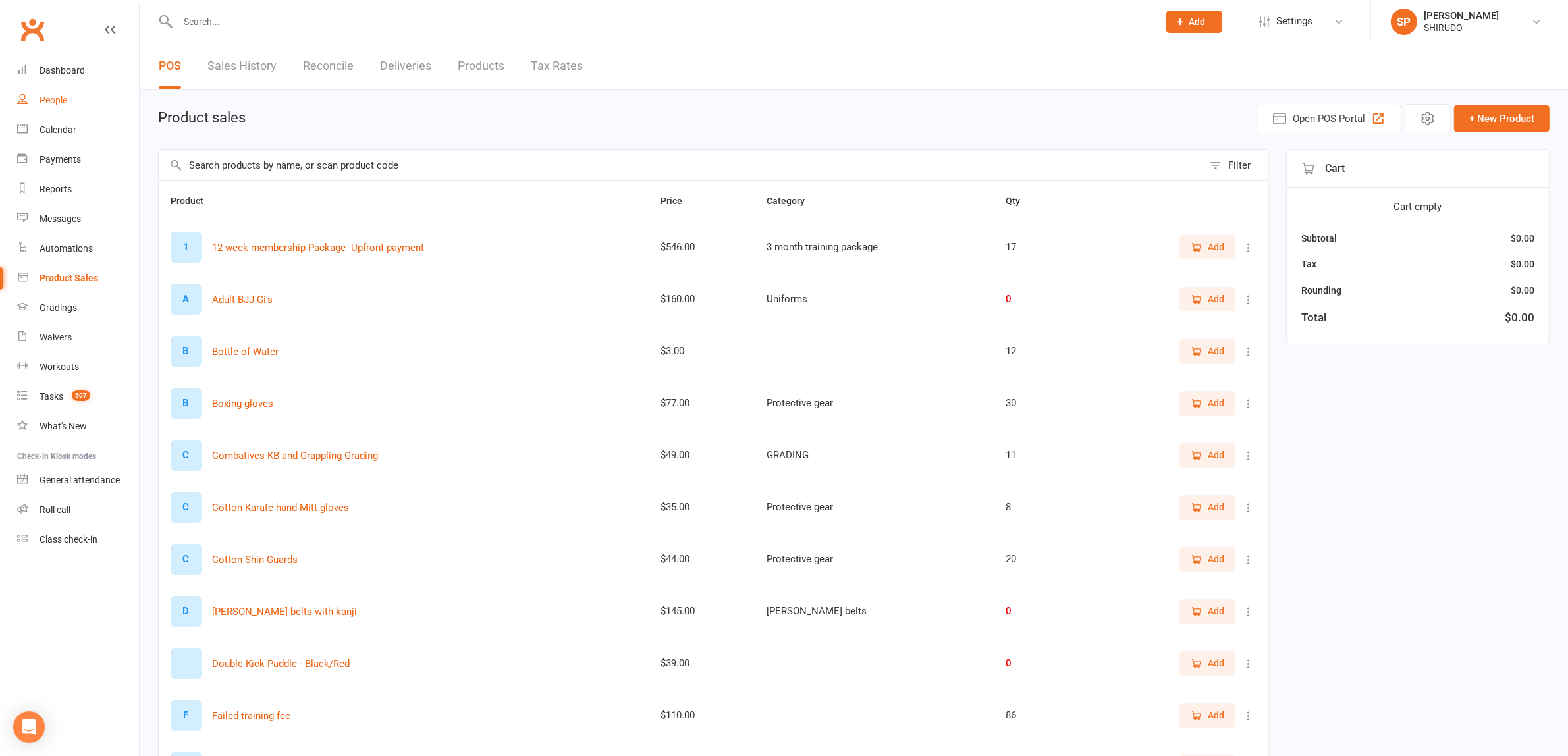
click at [54, 95] on div "People" at bounding box center [53, 99] width 28 height 11
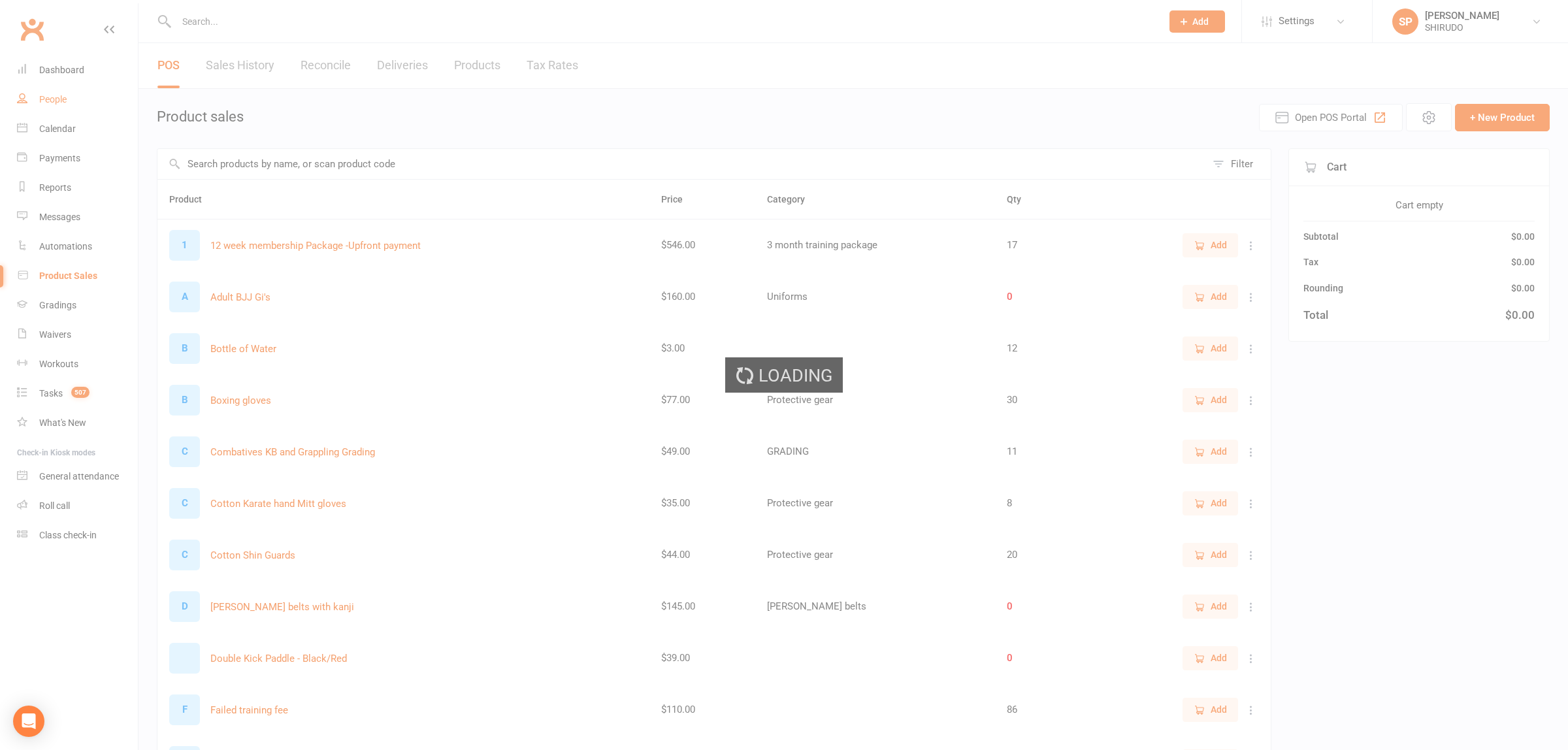
select select "100"
